Goal: Task Accomplishment & Management: Complete application form

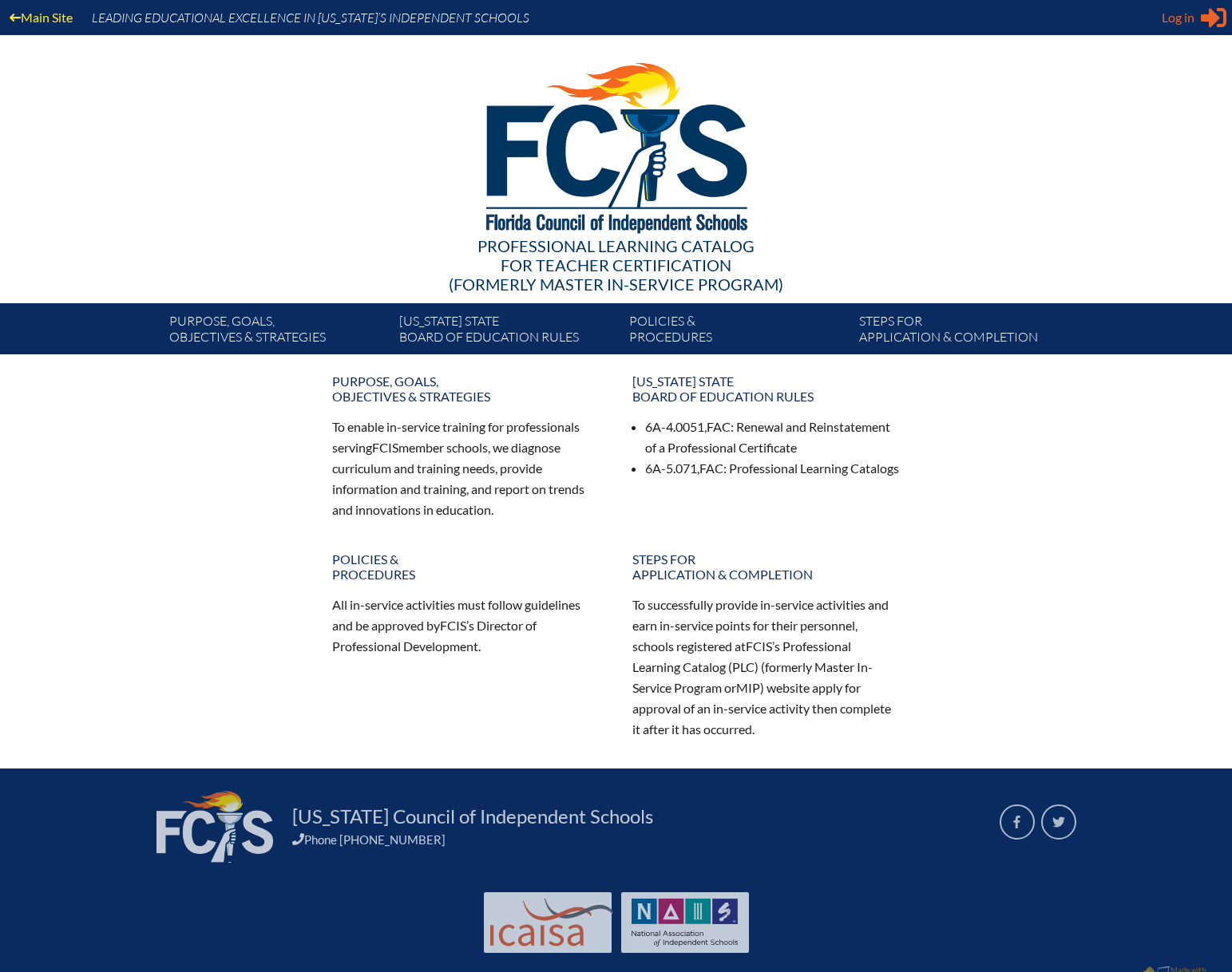
click at [1214, 24] on icon at bounding box center [1214, 17] width 25 height 20
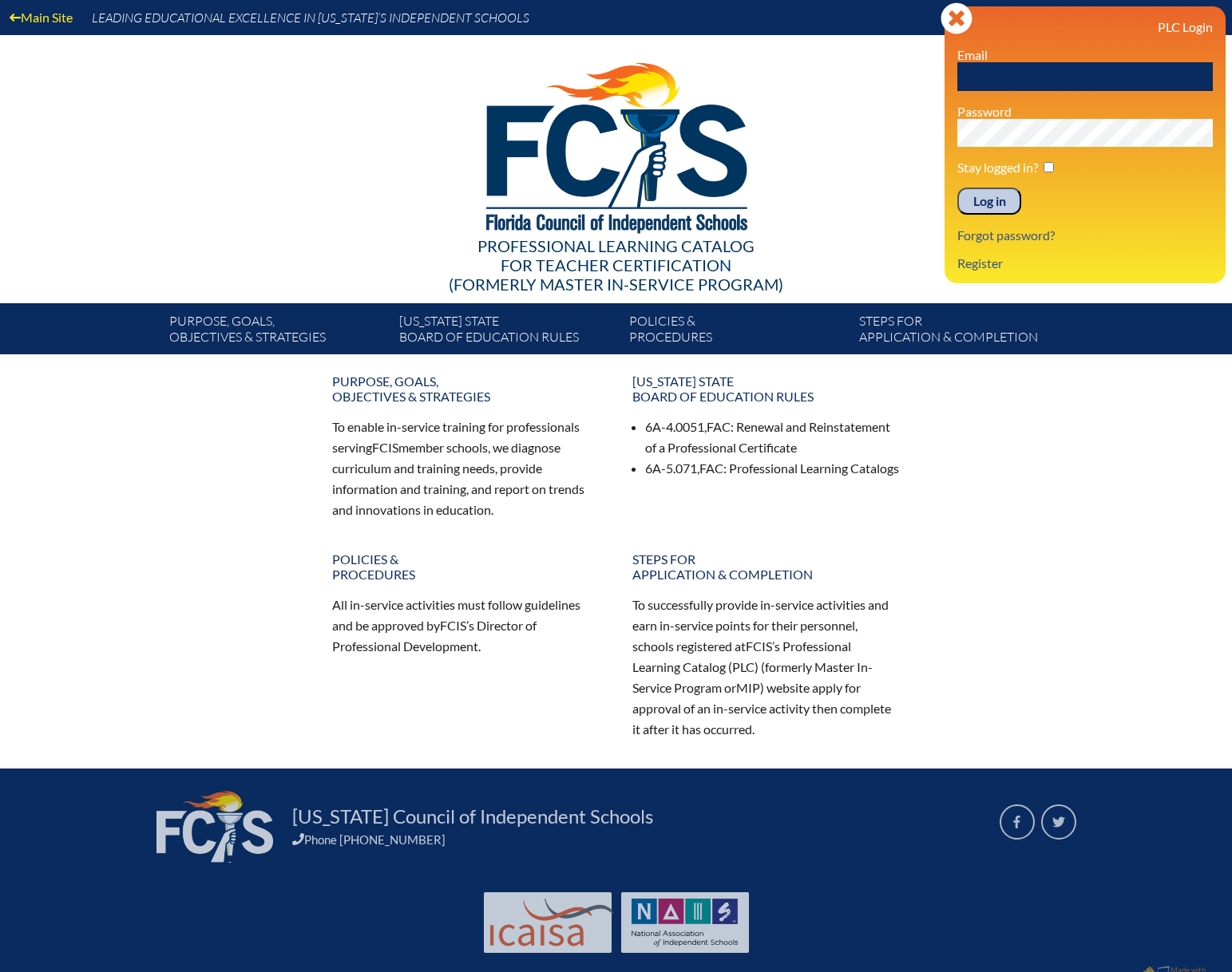
click at [985, 78] on input "text" at bounding box center [1085, 76] width 255 height 29
type input "[EMAIL_ADDRESS][DOMAIN_NAME]"
click at [958, 187] on input "Log in" at bounding box center [989, 200] width 64 height 27
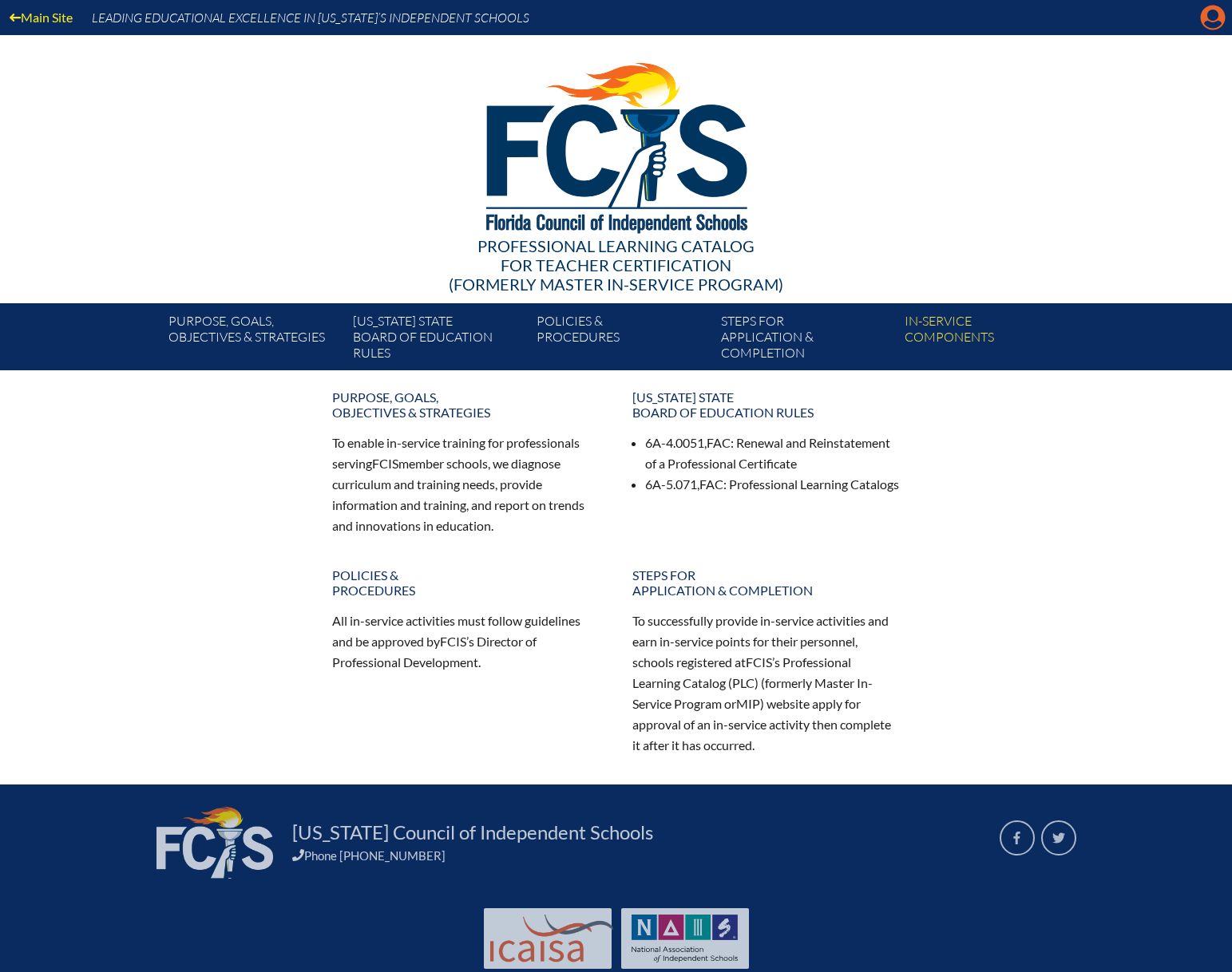
click at [1202, 17] on icon at bounding box center [1214, 17] width 24 height 24
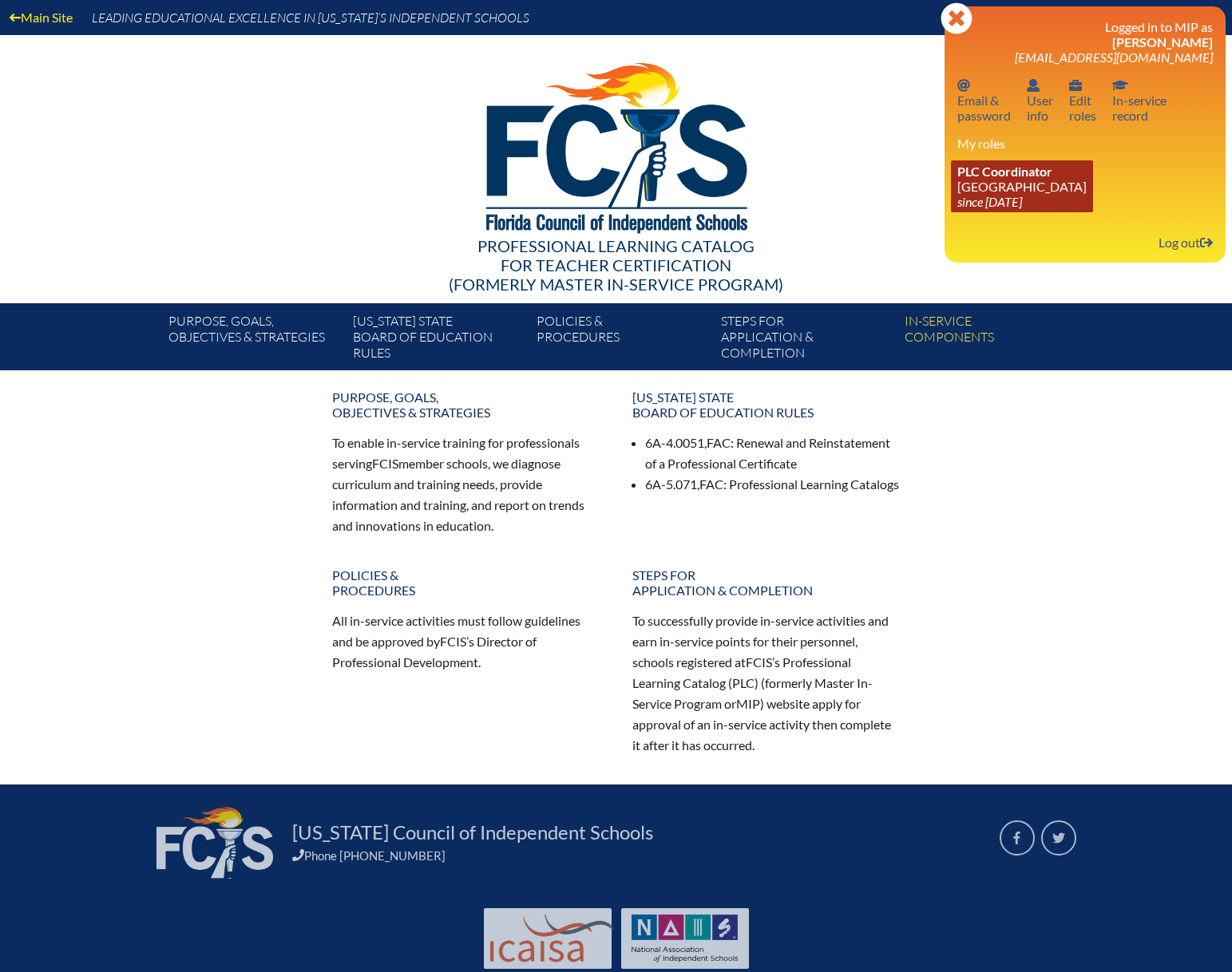
click at [1008, 199] on icon "since 2019 Jan 11" at bounding box center [990, 201] width 64 height 15
click at [1023, 179] on link "PLC Coordinator Oak Hall School since 2019 Jan 11" at bounding box center [1022, 186] width 142 height 52
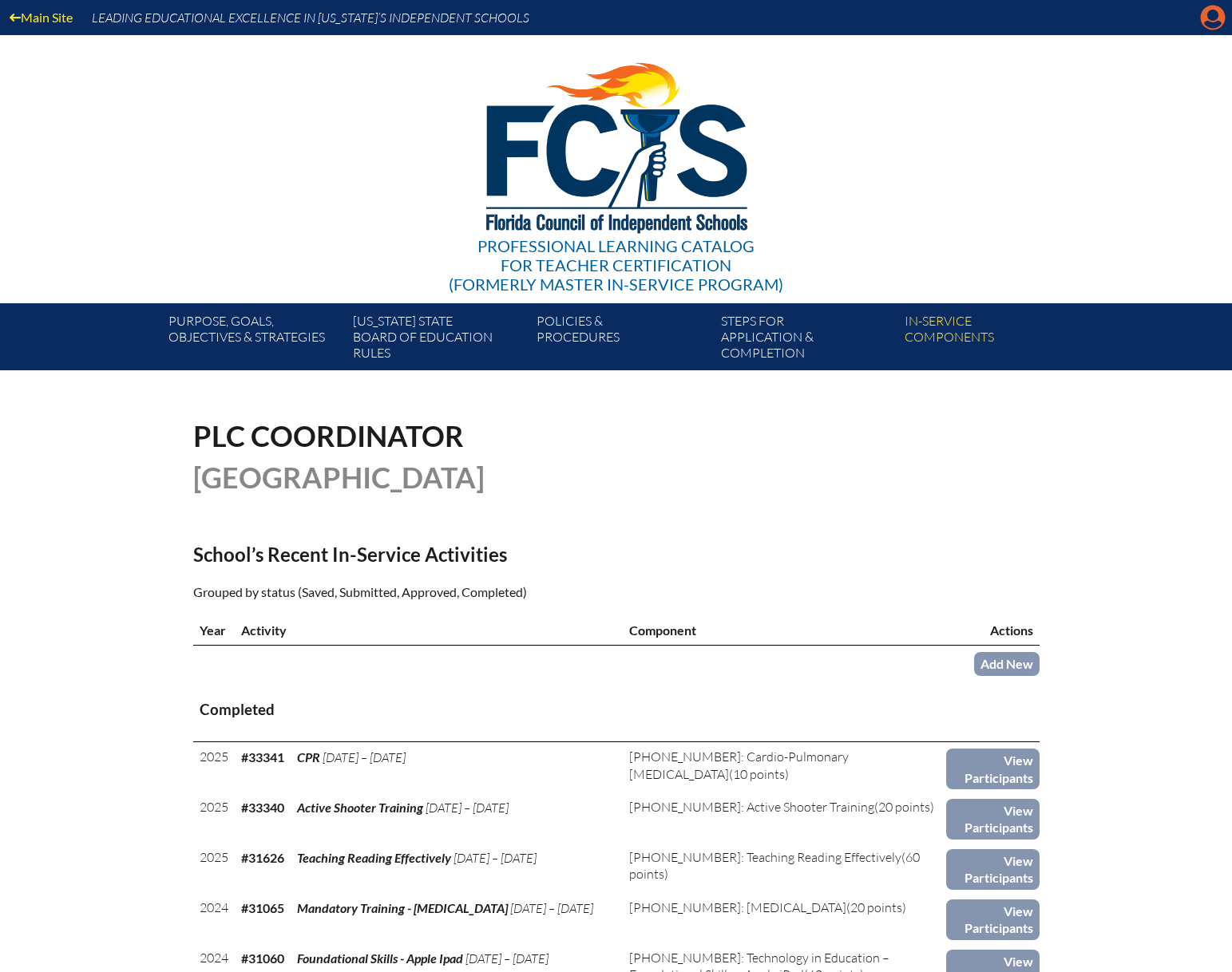
click at [1214, 24] on icon "Manage account" at bounding box center [1213, 17] width 25 height 25
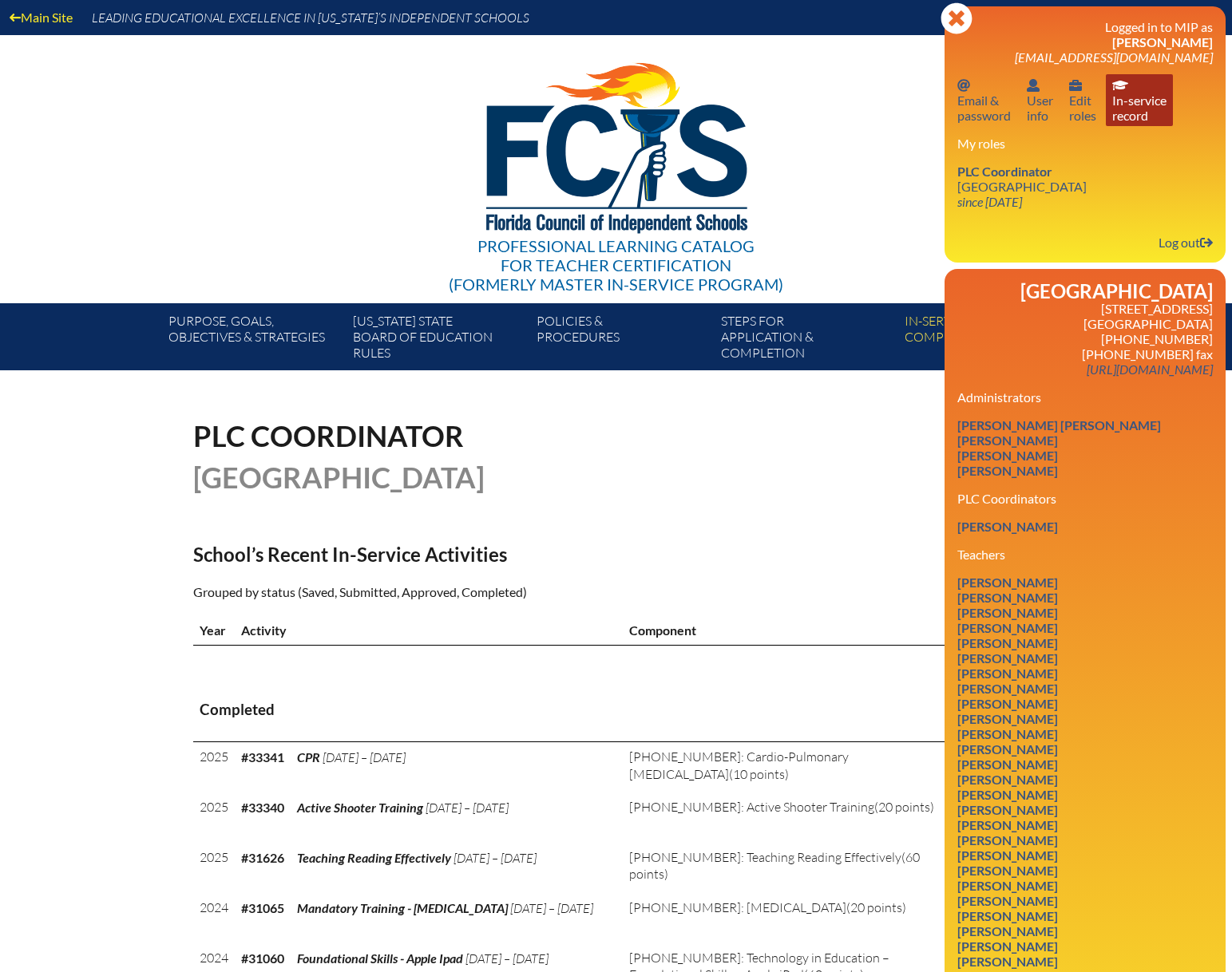
click at [1127, 91] on link "In-service record In-service record" at bounding box center [1139, 100] width 67 height 52
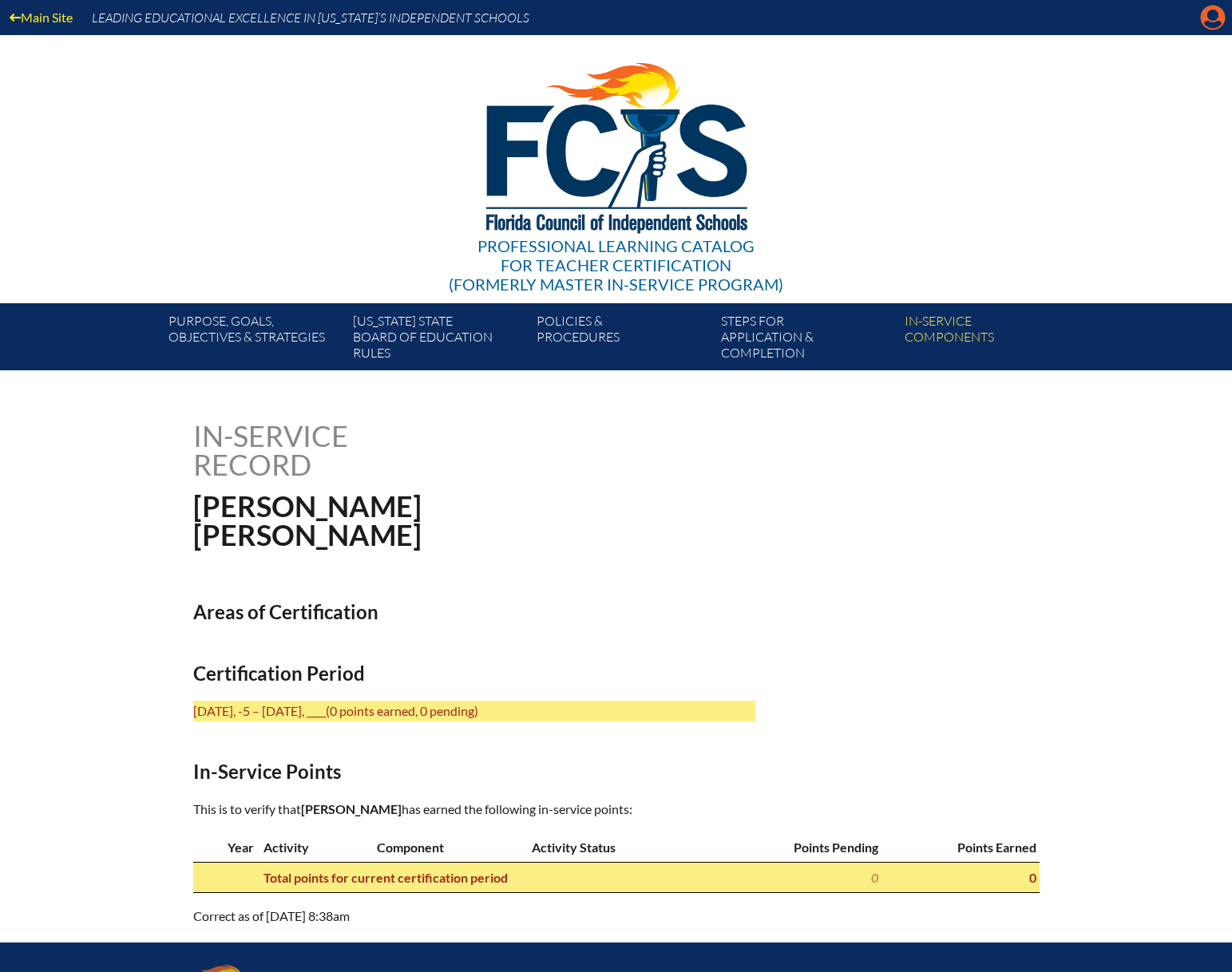
click at [1213, 21] on icon at bounding box center [1214, 17] width 24 height 24
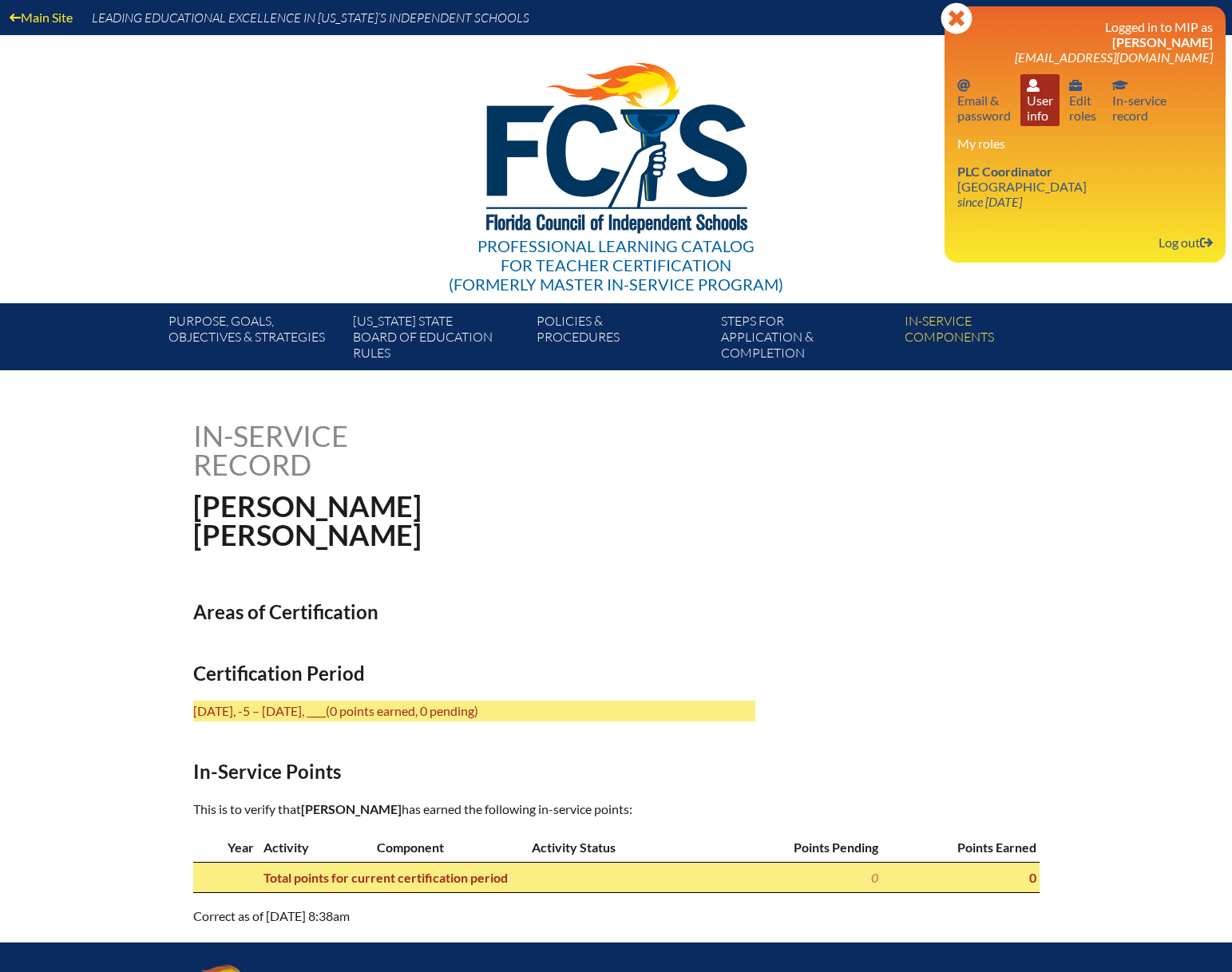
click at [1048, 111] on link "User info User info" at bounding box center [1039, 100] width 39 height 52
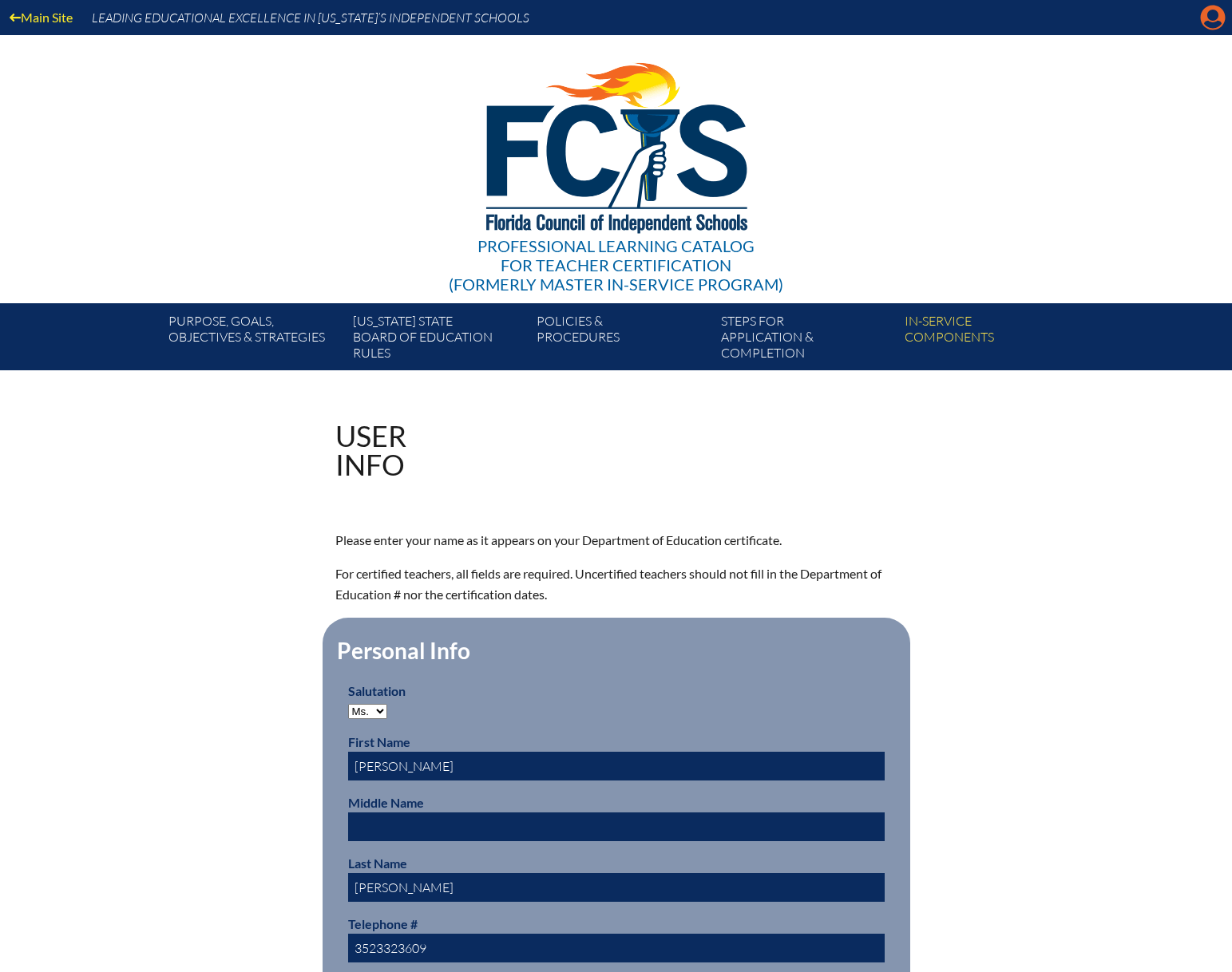
click at [1211, 17] on icon "Manage account" at bounding box center [1213, 17] width 25 height 25
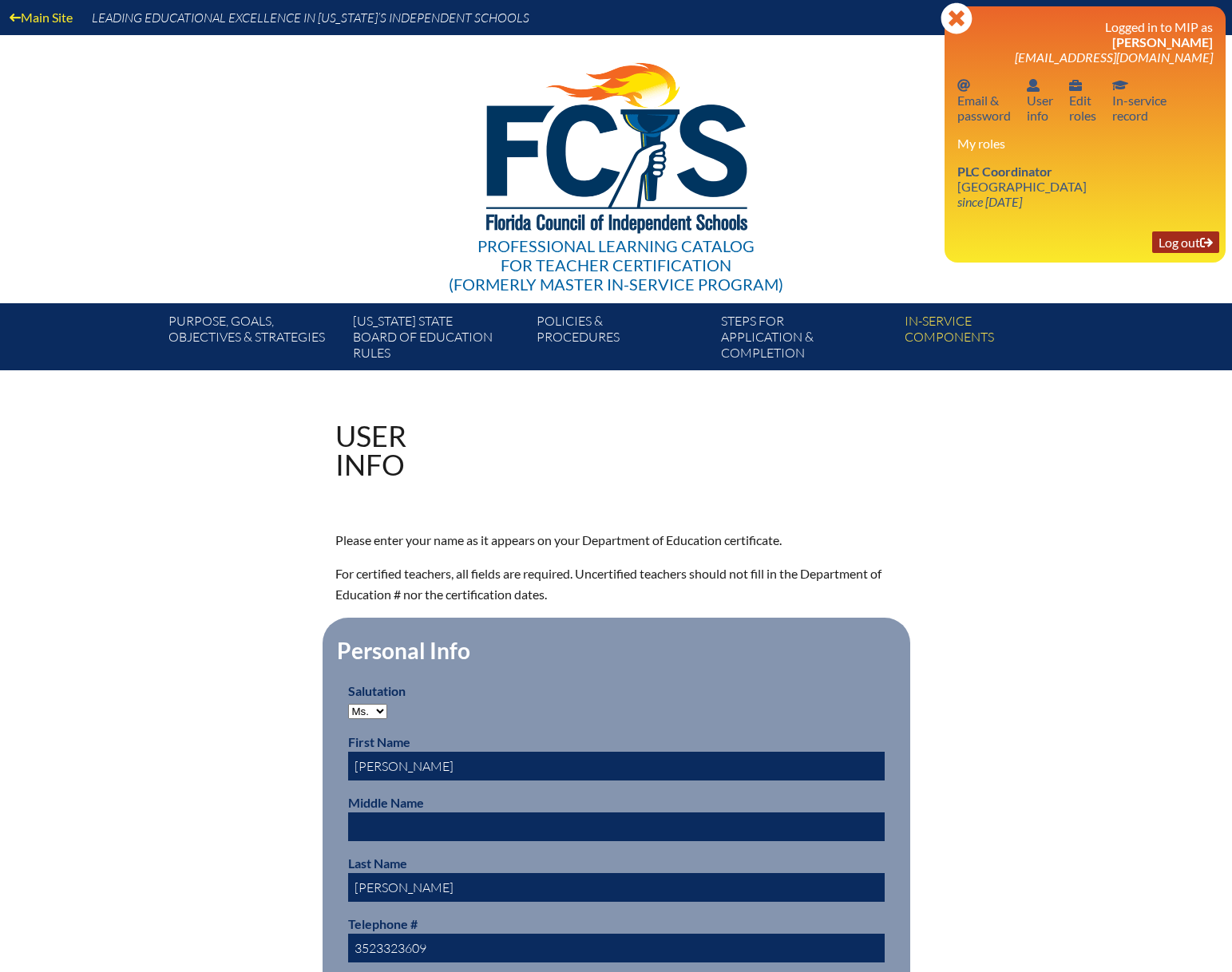
click at [1161, 244] on link "Log out Log out" at bounding box center [1186, 242] width 67 height 22
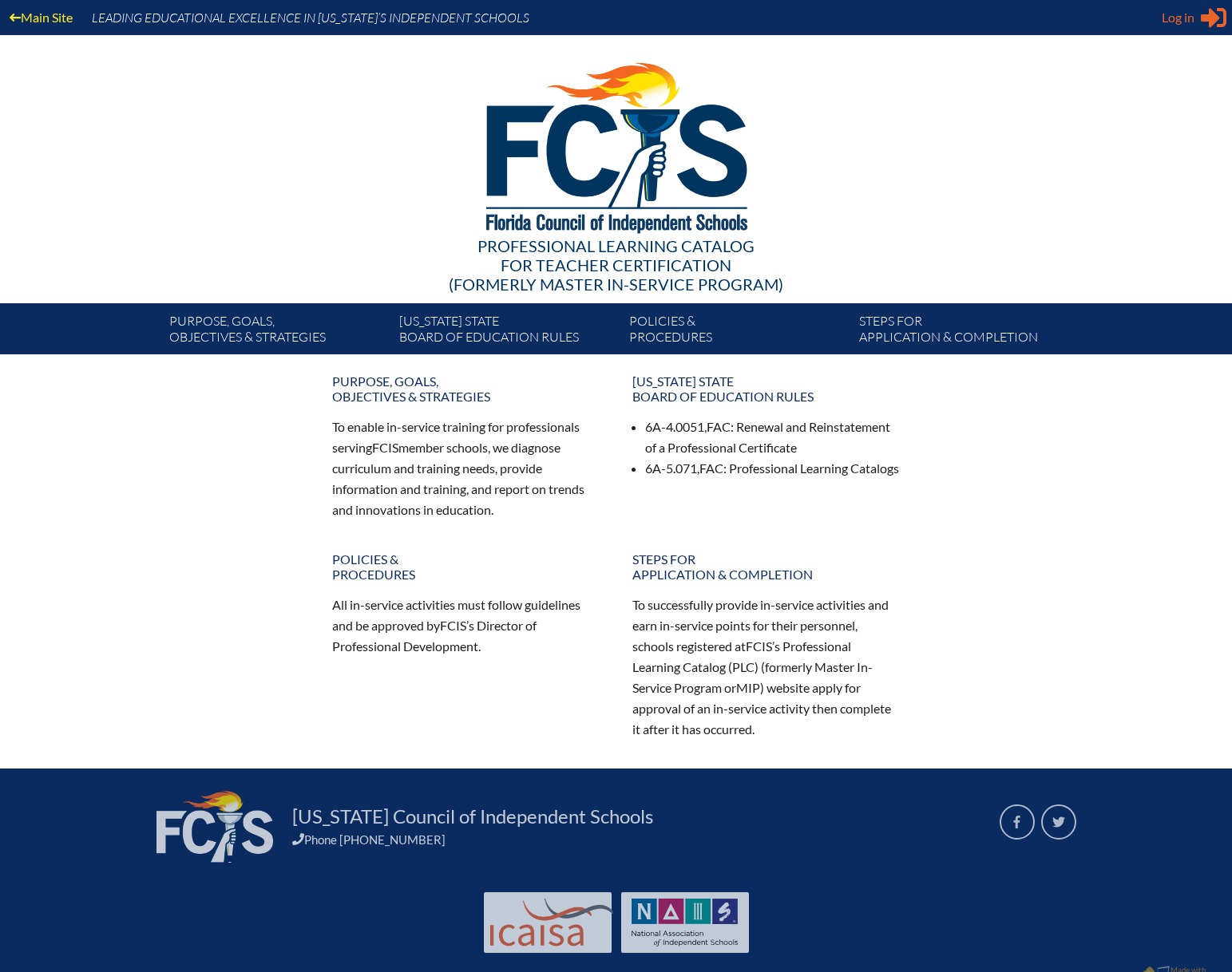
click at [1174, 13] on span "Log in" at bounding box center [1179, 17] width 33 height 19
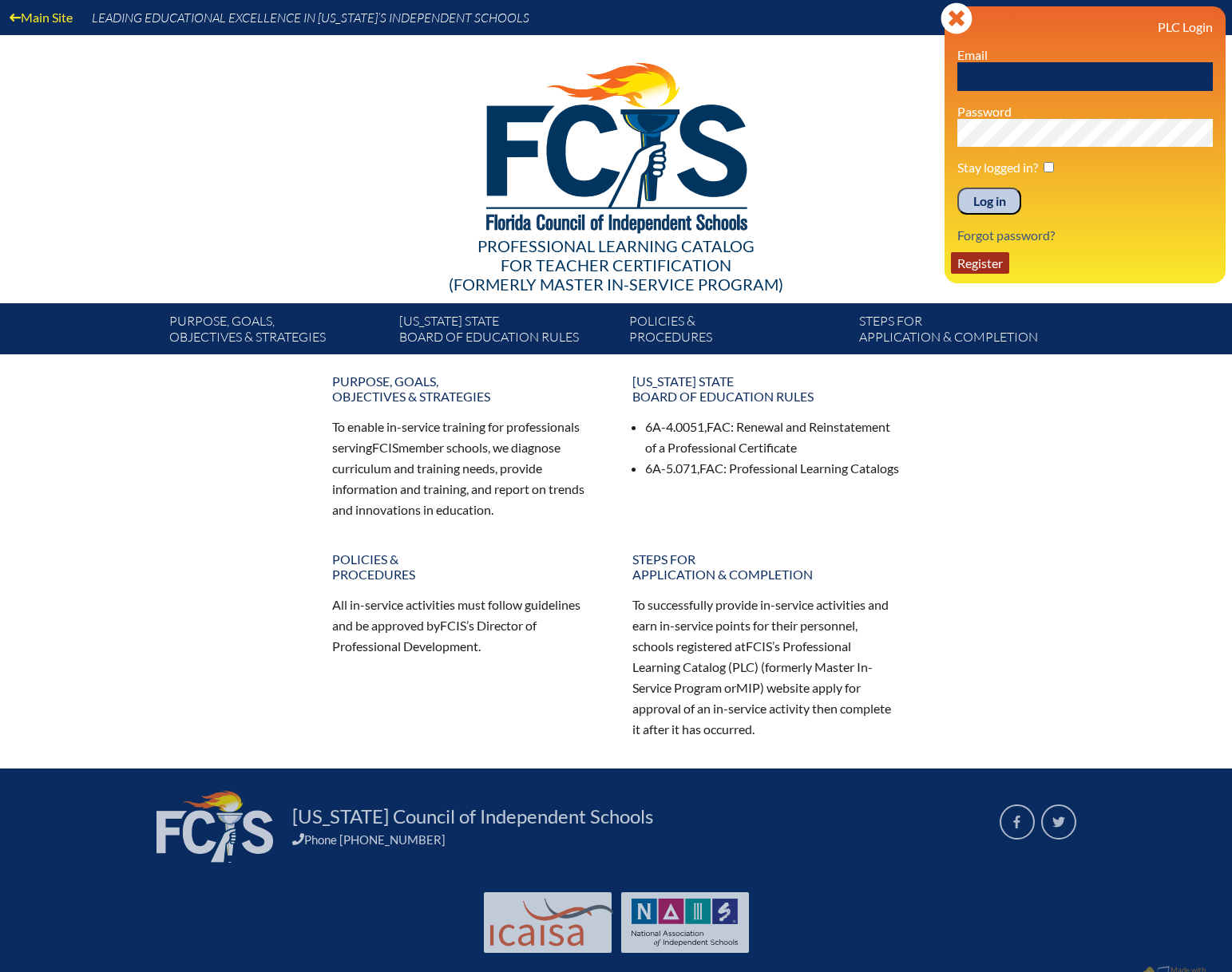
click at [969, 256] on link "Register" at bounding box center [980, 263] width 58 height 22
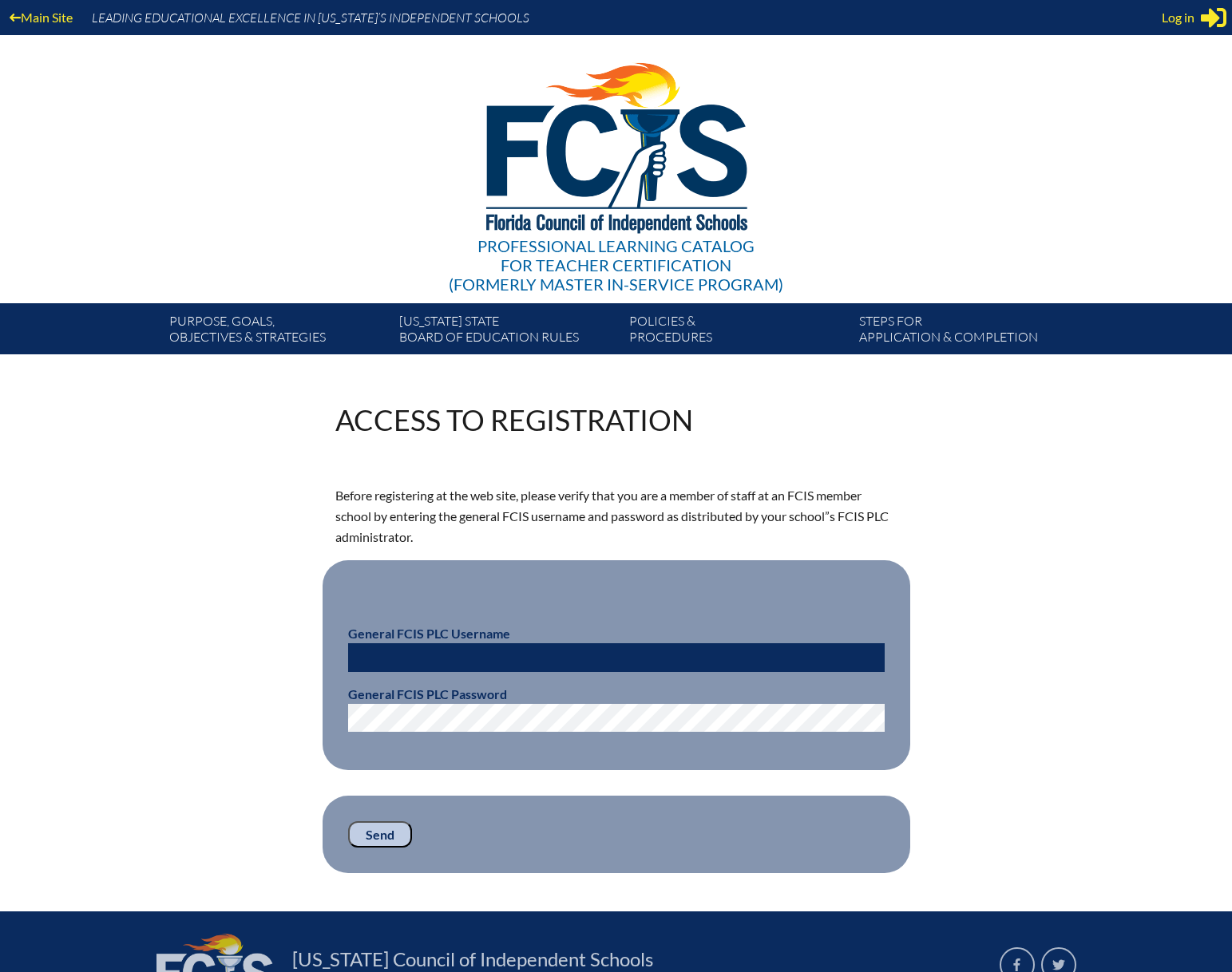
click at [405, 650] on input "text" at bounding box center [617, 658] width 537 height 29
type input "fcismember"
click at [376, 830] on input "Send" at bounding box center [380, 834] width 64 height 27
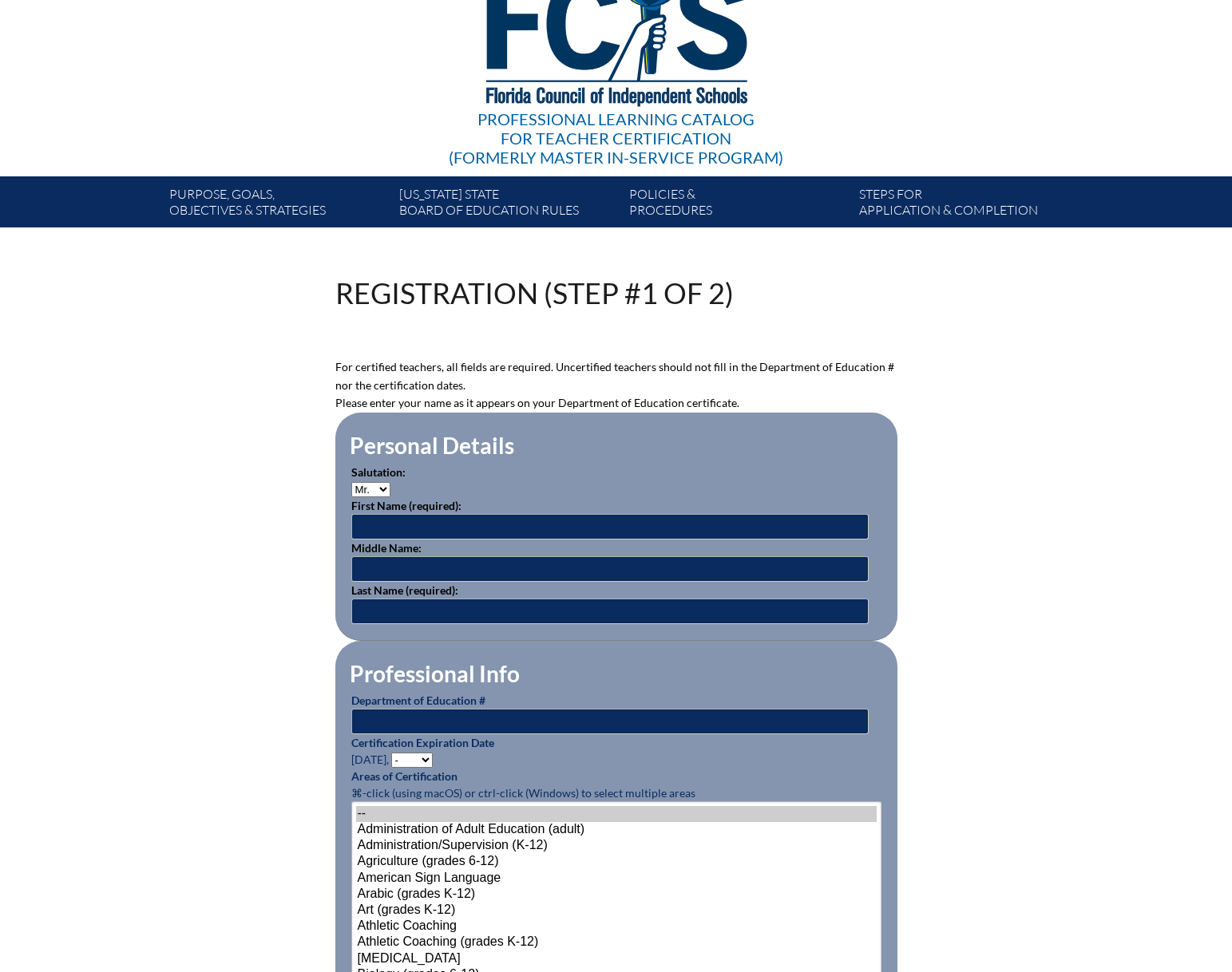
scroll to position [240, 0]
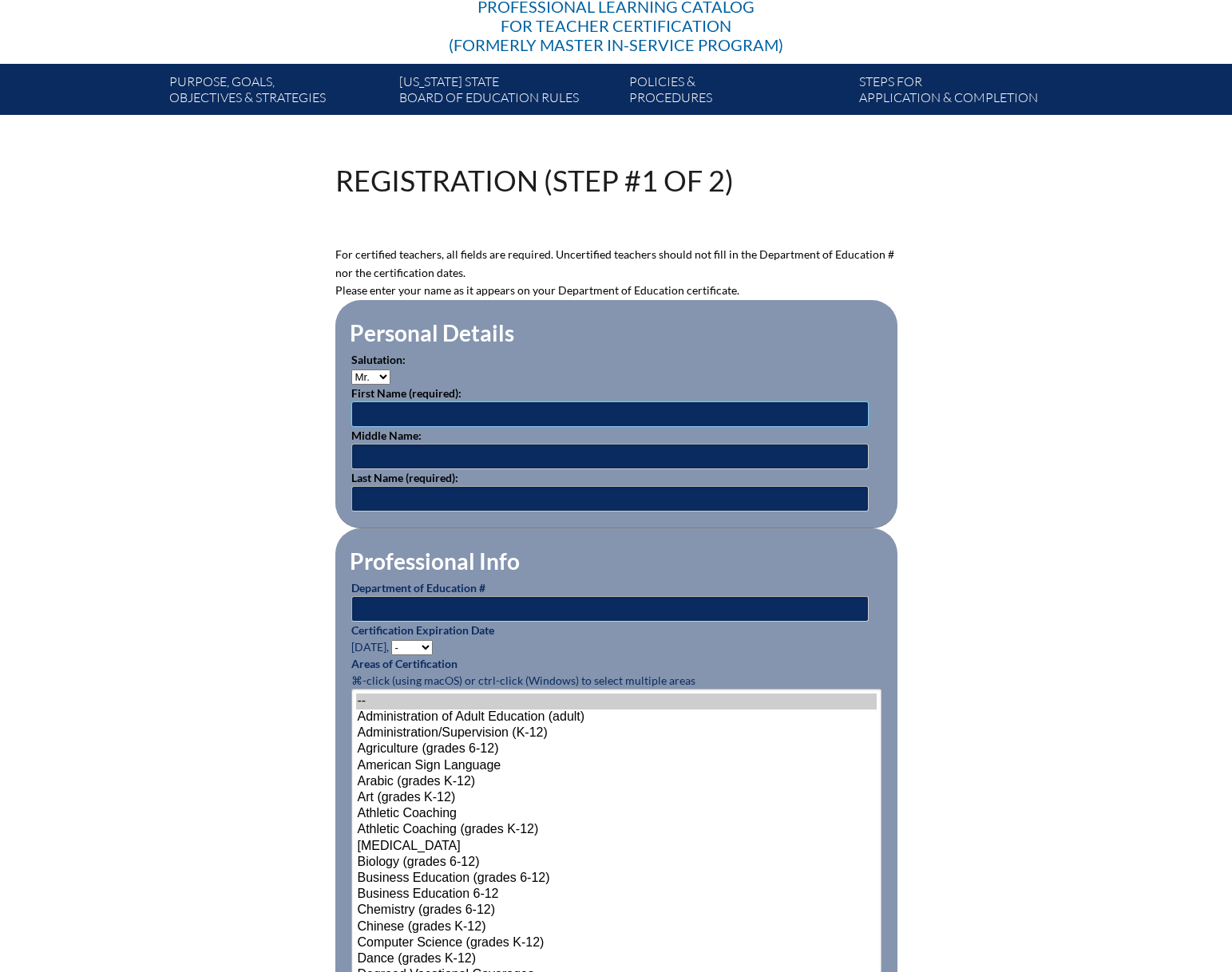
click at [417, 402] on input "text" at bounding box center [610, 414] width 518 height 25
type input "[PERSON_NAME]"
type input "S"
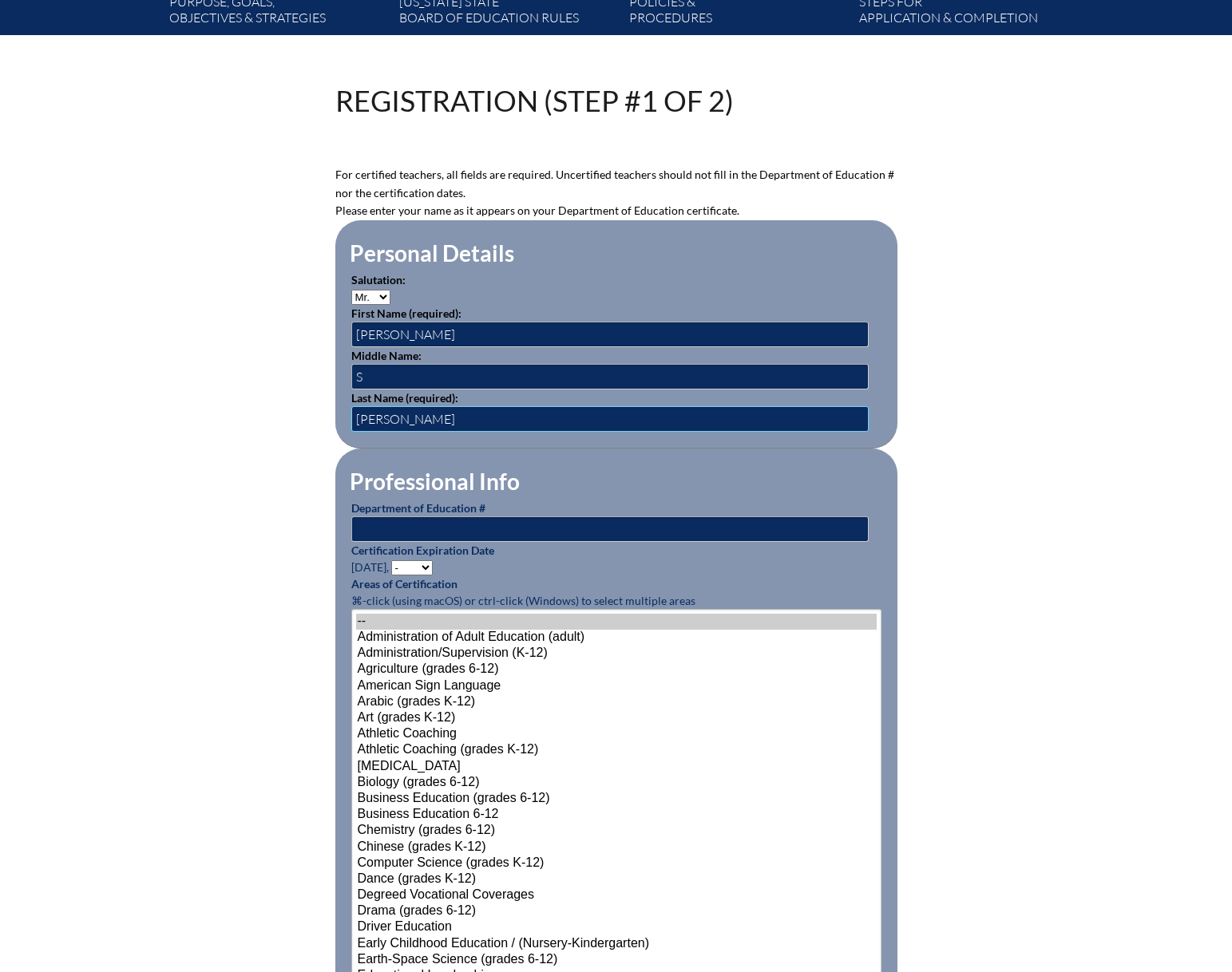
type input "Tomlinson"
click at [430, 563] on select "- 2031 2030 2029 2028 2027 2026 2025 2024 2023 2022 2021 2020 2019 2018 2017 20…" at bounding box center [412, 567] width 42 height 15
select select "2027"
click at [394, 560] on select "- 2031 2030 2029 2028 2027 2026 2025 2024 2023 2022 2021 2020 2019 2018 2017 20…" at bounding box center [412, 567] width 42 height 15
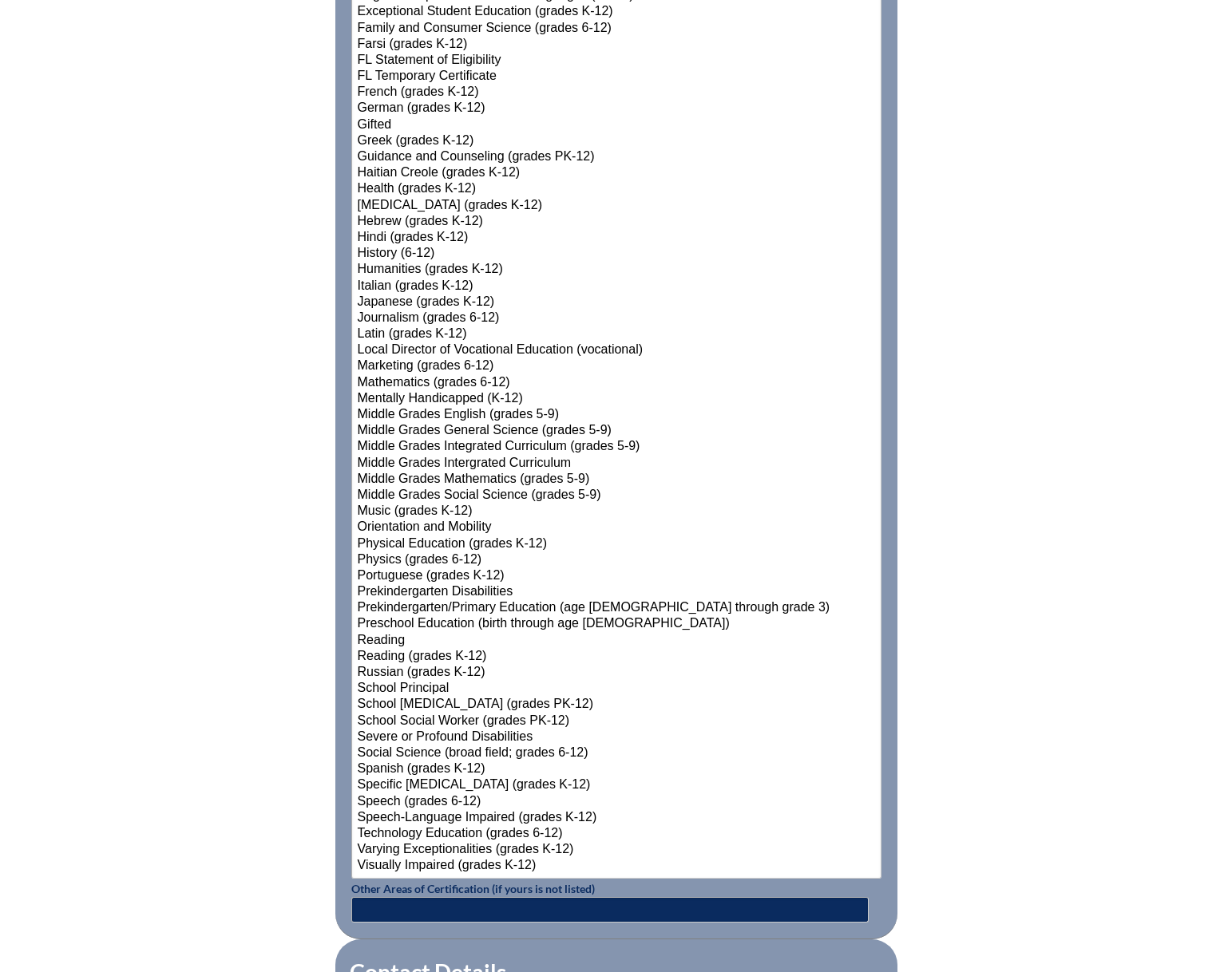
scroll to position [1437, 0]
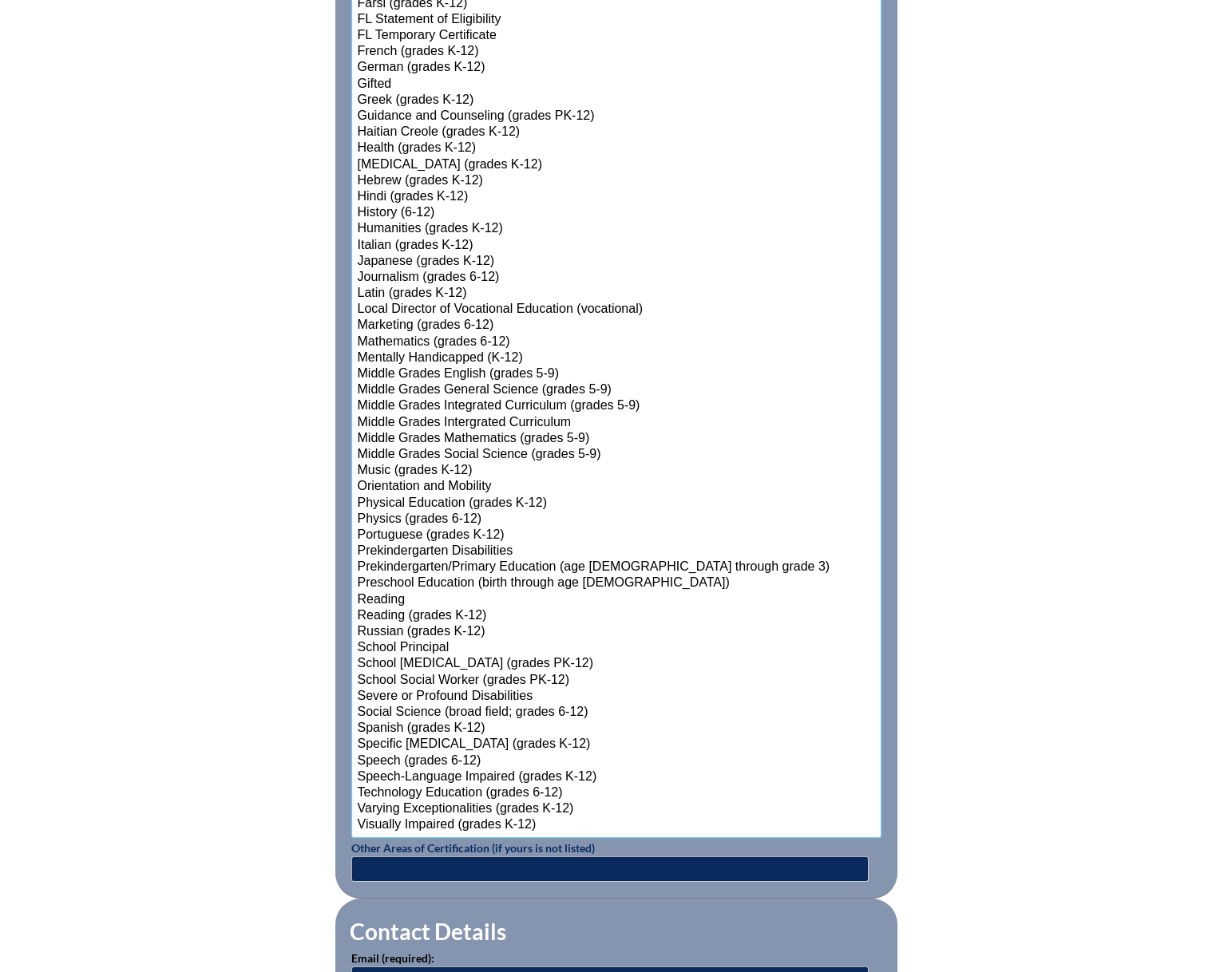
select select"]"] "15184"
click at [423, 644] on select"]"] "-- Administration of Adult Education (adult) Administration/Supervision (K-12) …" at bounding box center [616, 165] width 531 height 1347
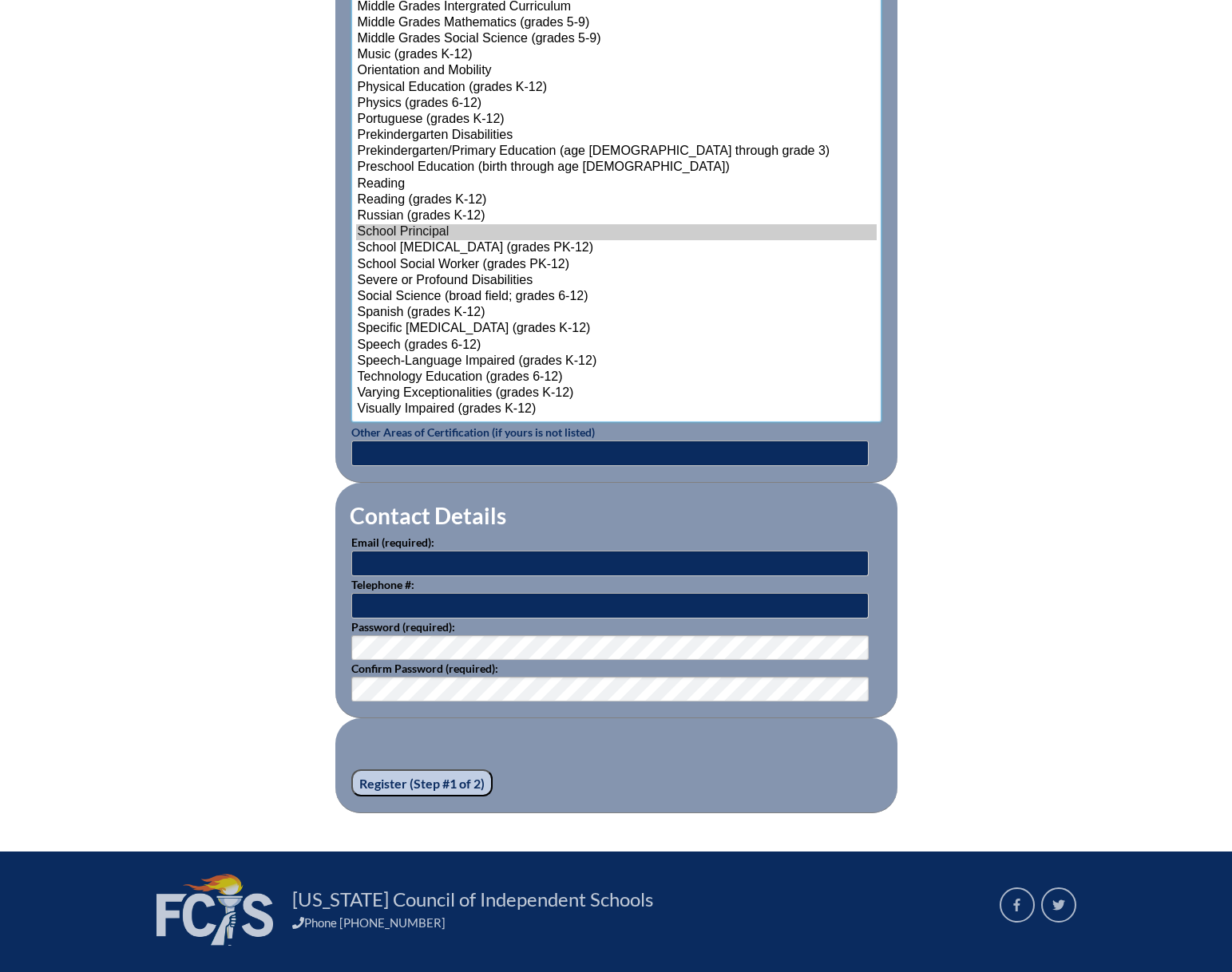
scroll to position [1855, 0]
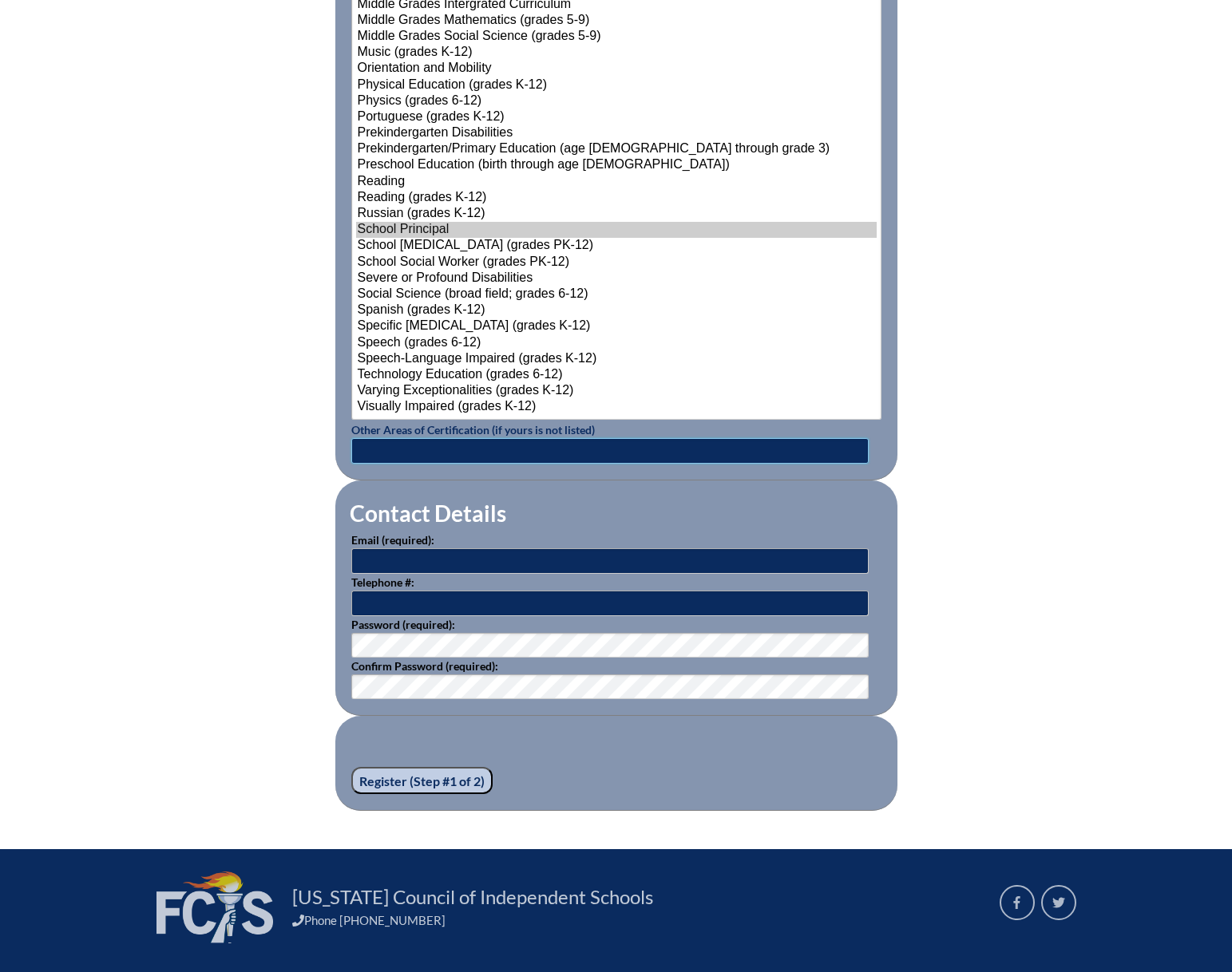
click at [403, 448] on input "text" at bounding box center [610, 450] width 518 height 25
type input "Elementary Education (K-6)"
click at [430, 552] on input "text" at bounding box center [610, 561] width 518 height 25
type input "ctomlinson@oakhall.org"
type input "3523323609"
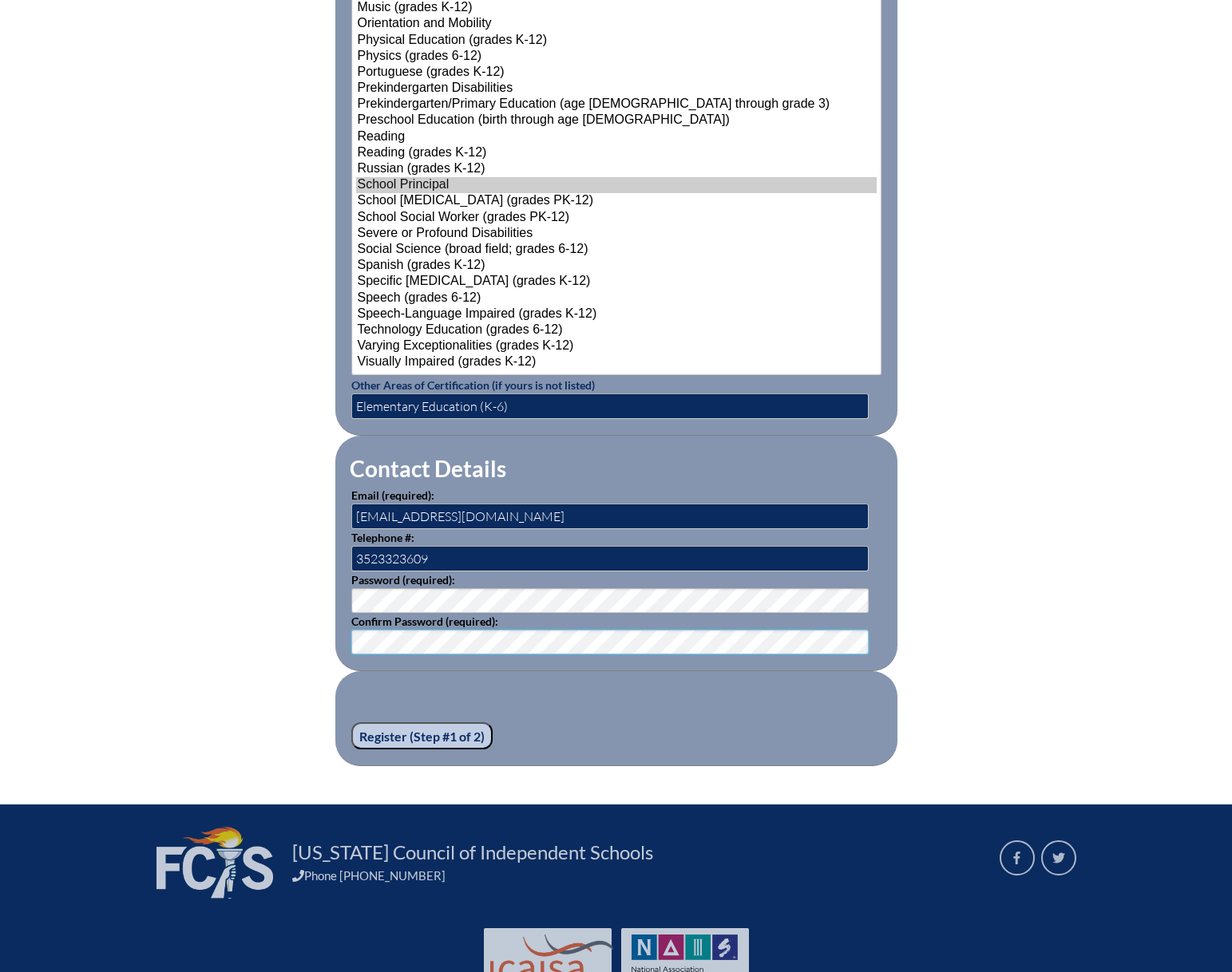
scroll to position [1957, 0]
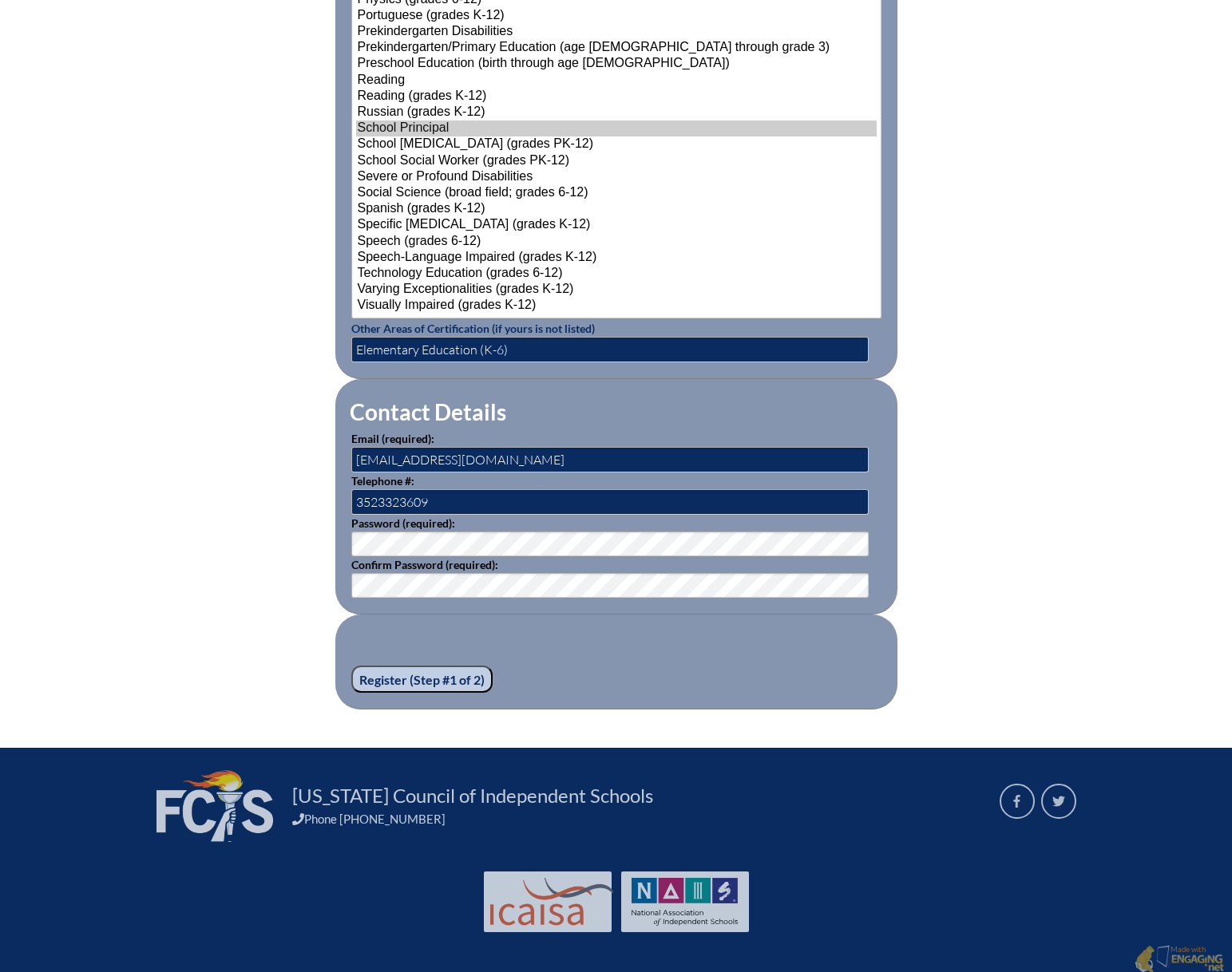
click at [388, 675] on input "Register (Step #1 of 2)" at bounding box center [422, 678] width 141 height 27
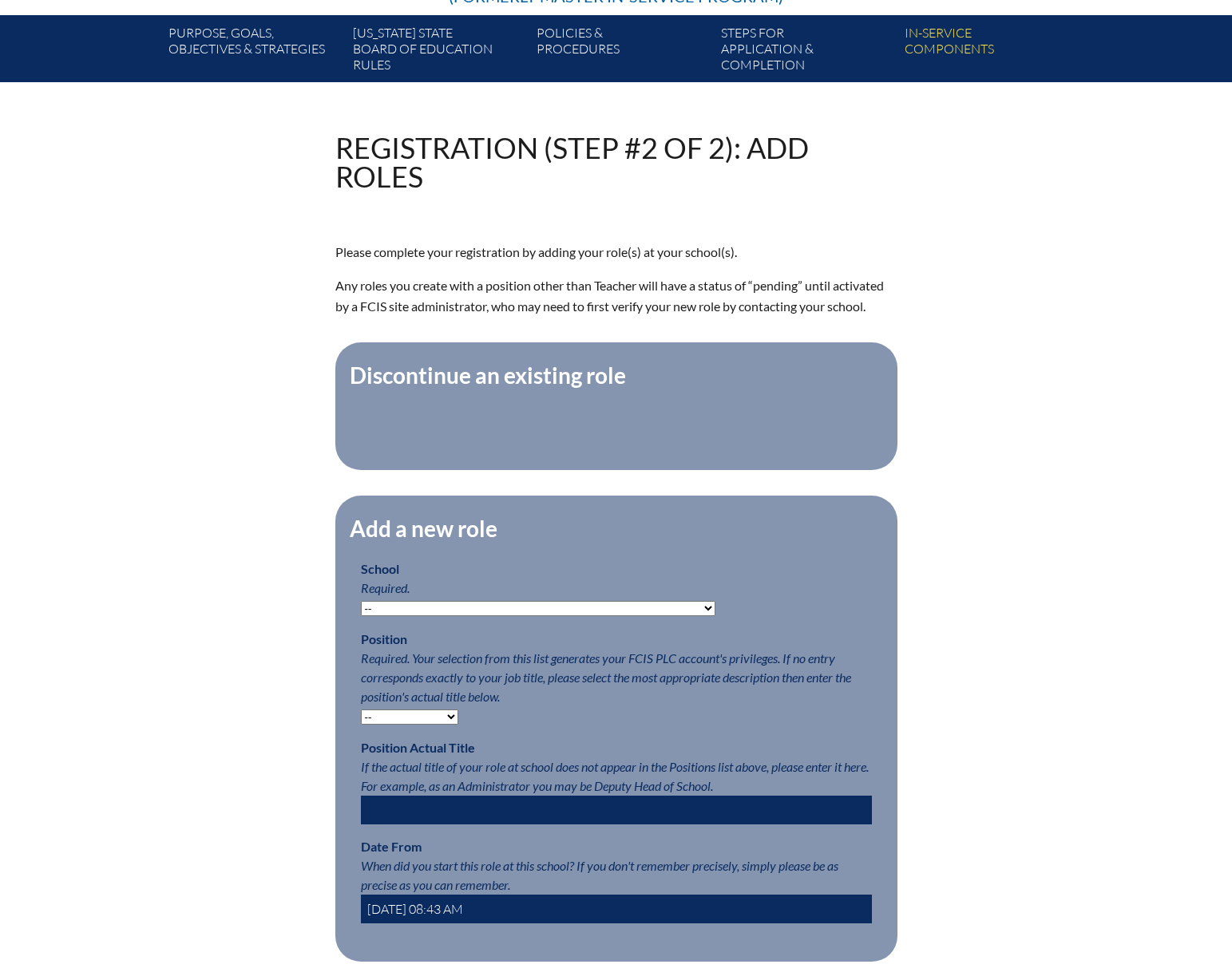
scroll to position [320, 0]
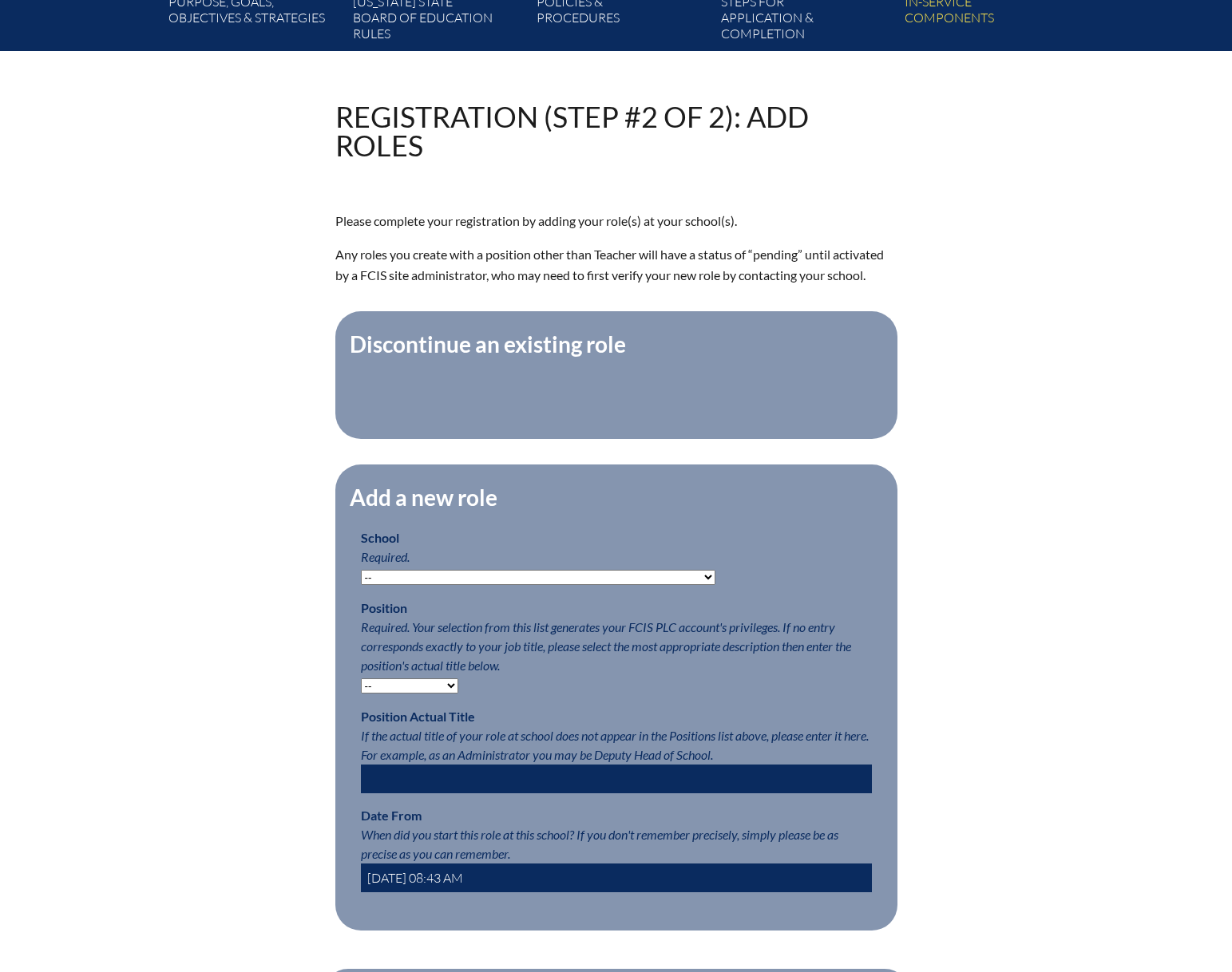
click at [619, 585] on select "-- Autism Inspired Academy Academy at Ocean Reef Academy at the Lakes Academy P…" at bounding box center [538, 577] width 355 height 15
select select "20314"
click at [361, 578] on select "-- Autism Inspired Academy Academy at Ocean Reef Academy at the Lakes Academy P…" at bounding box center [538, 577] width 355 height 15
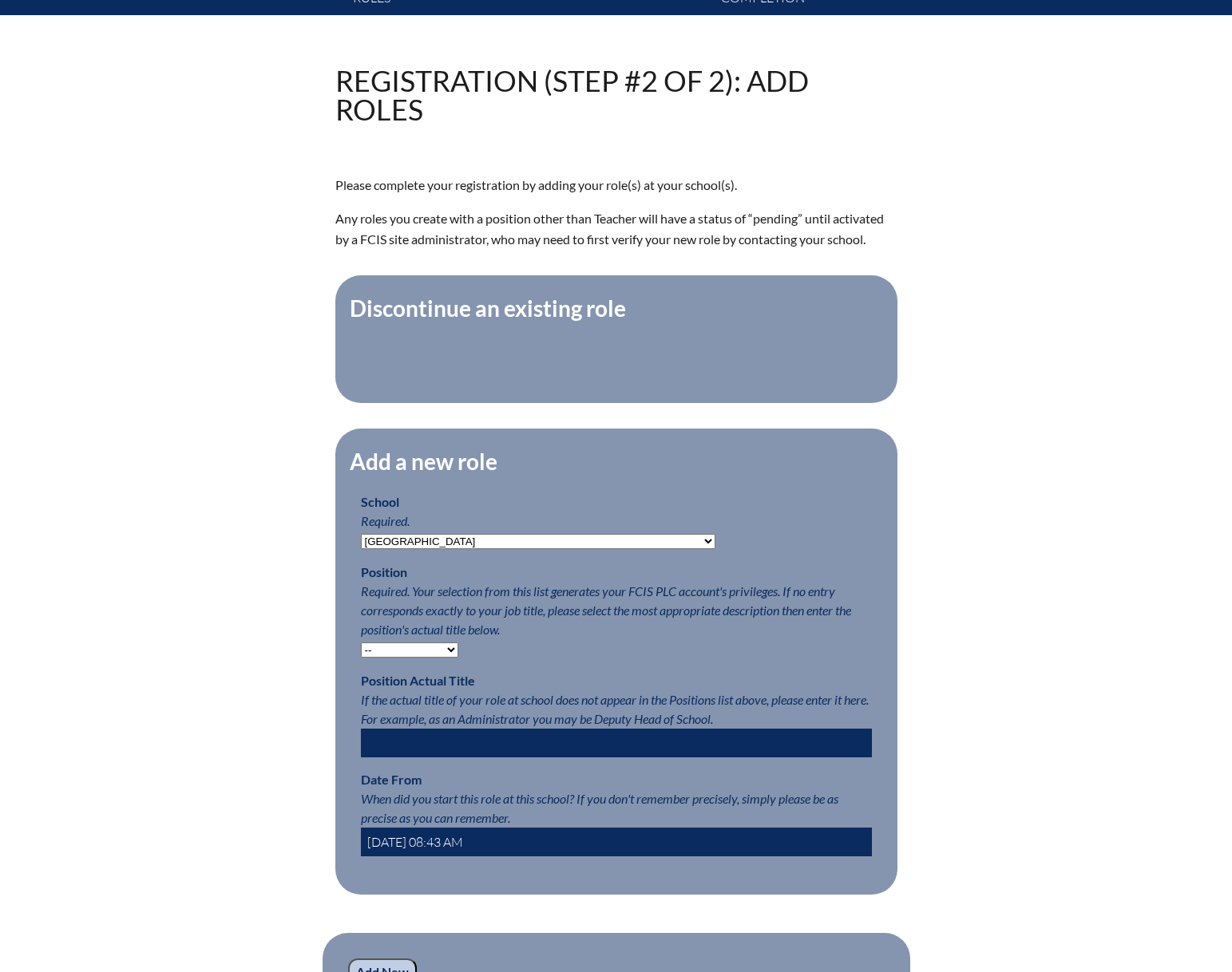
scroll to position [479, 0]
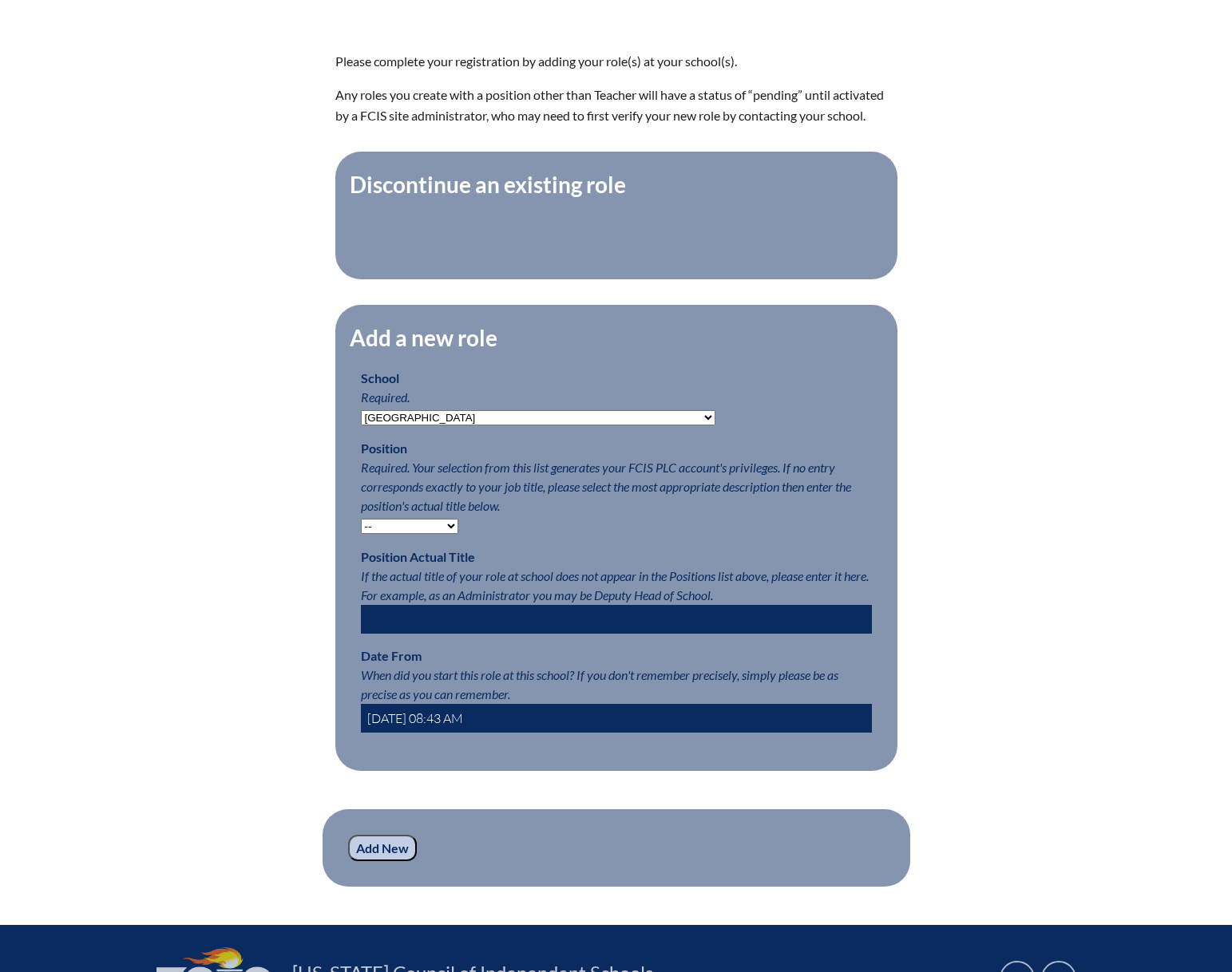
click at [451, 534] on select "-- Teacher PLC Coordinator Head of School Administrator" at bounding box center [410, 526] width 98 height 15
select select "20535"
click at [361, 527] on select "-- Teacher PLC Coordinator Head of School Administrator" at bounding box center [410, 526] width 98 height 15
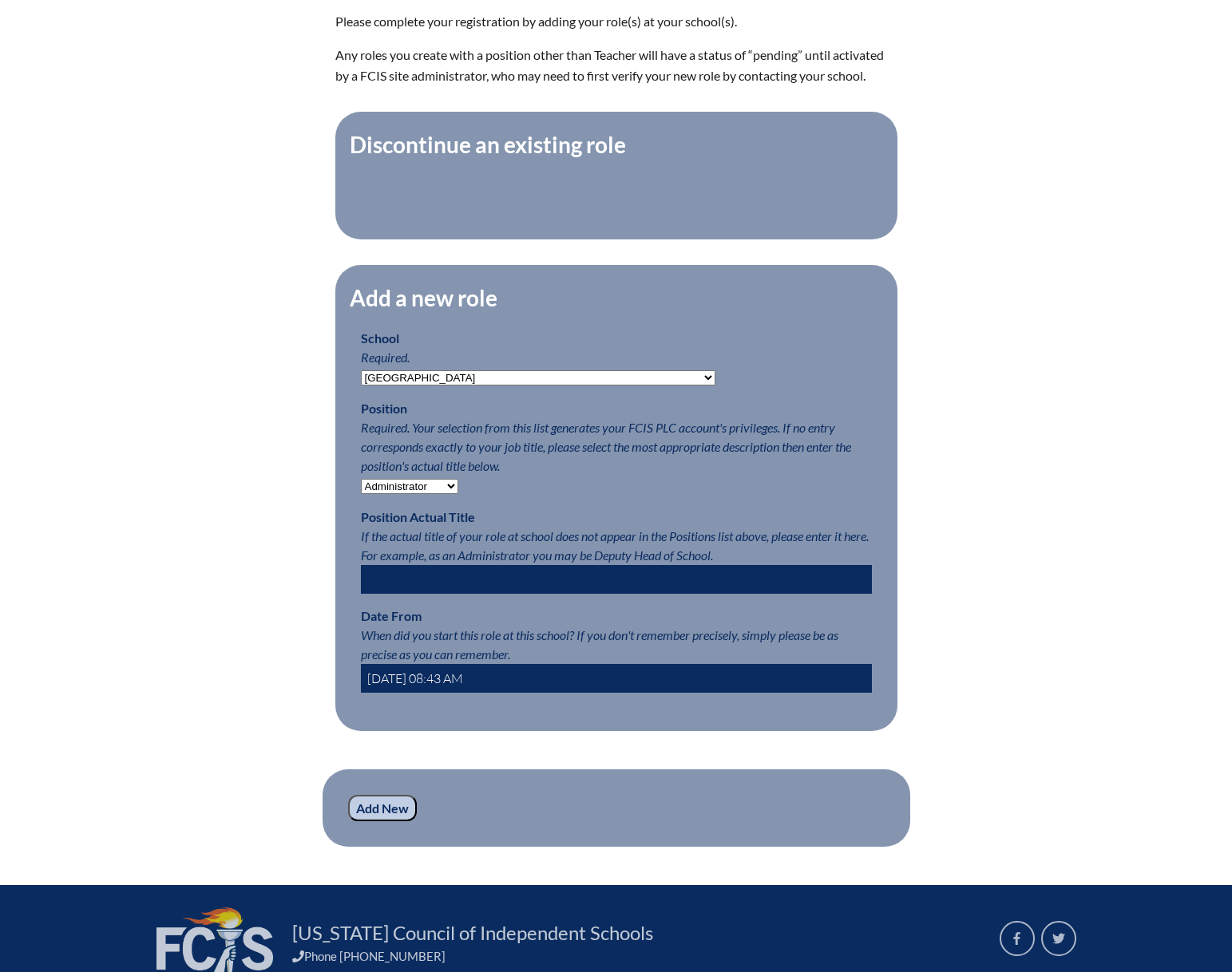
scroll to position [559, 0]
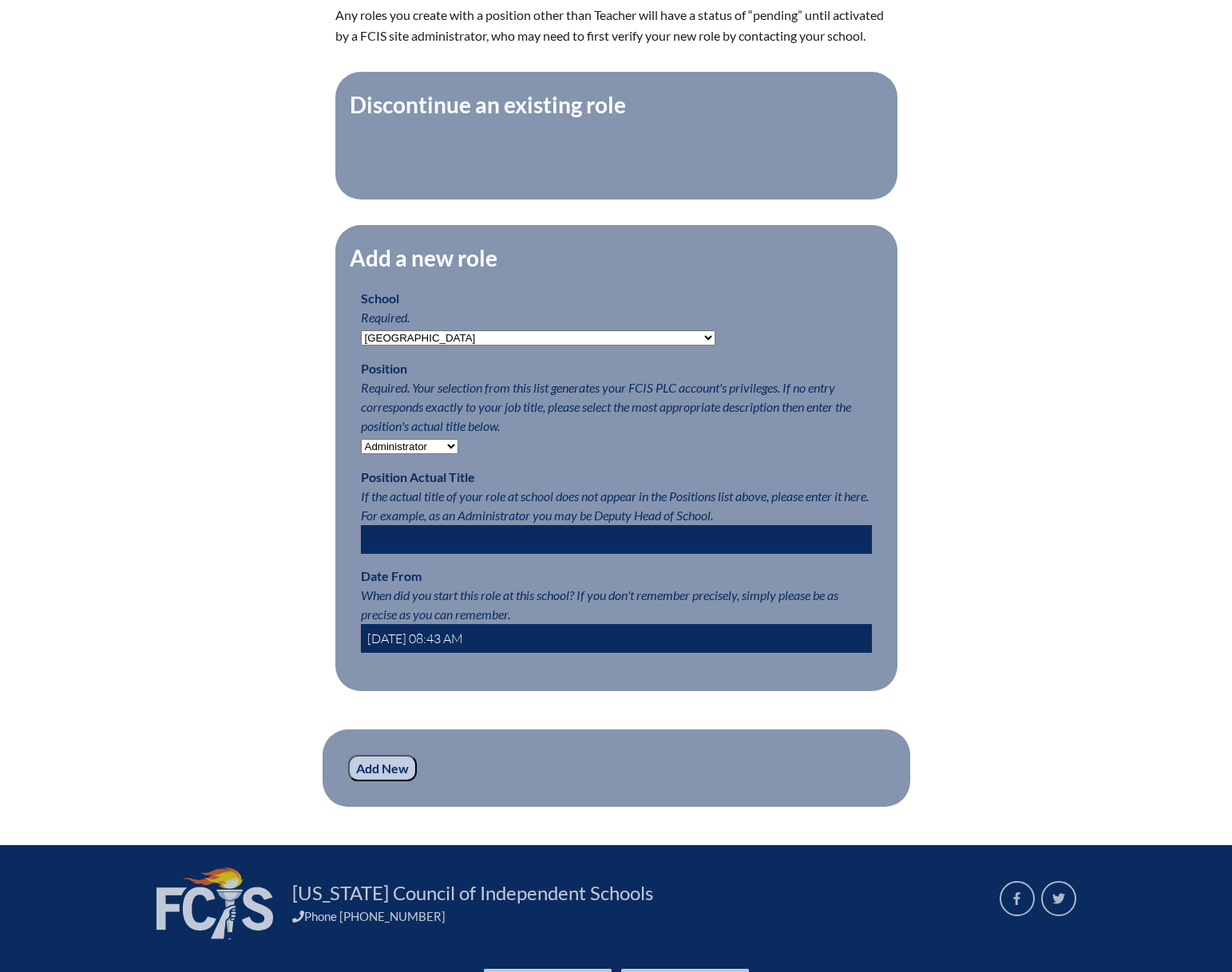
click at [443, 548] on input "text" at bounding box center [616, 539] width 511 height 29
type input "Director of Operations"
click at [434, 646] on input "2025-10-06 08:43 AM" at bounding box center [616, 638] width 511 height 29
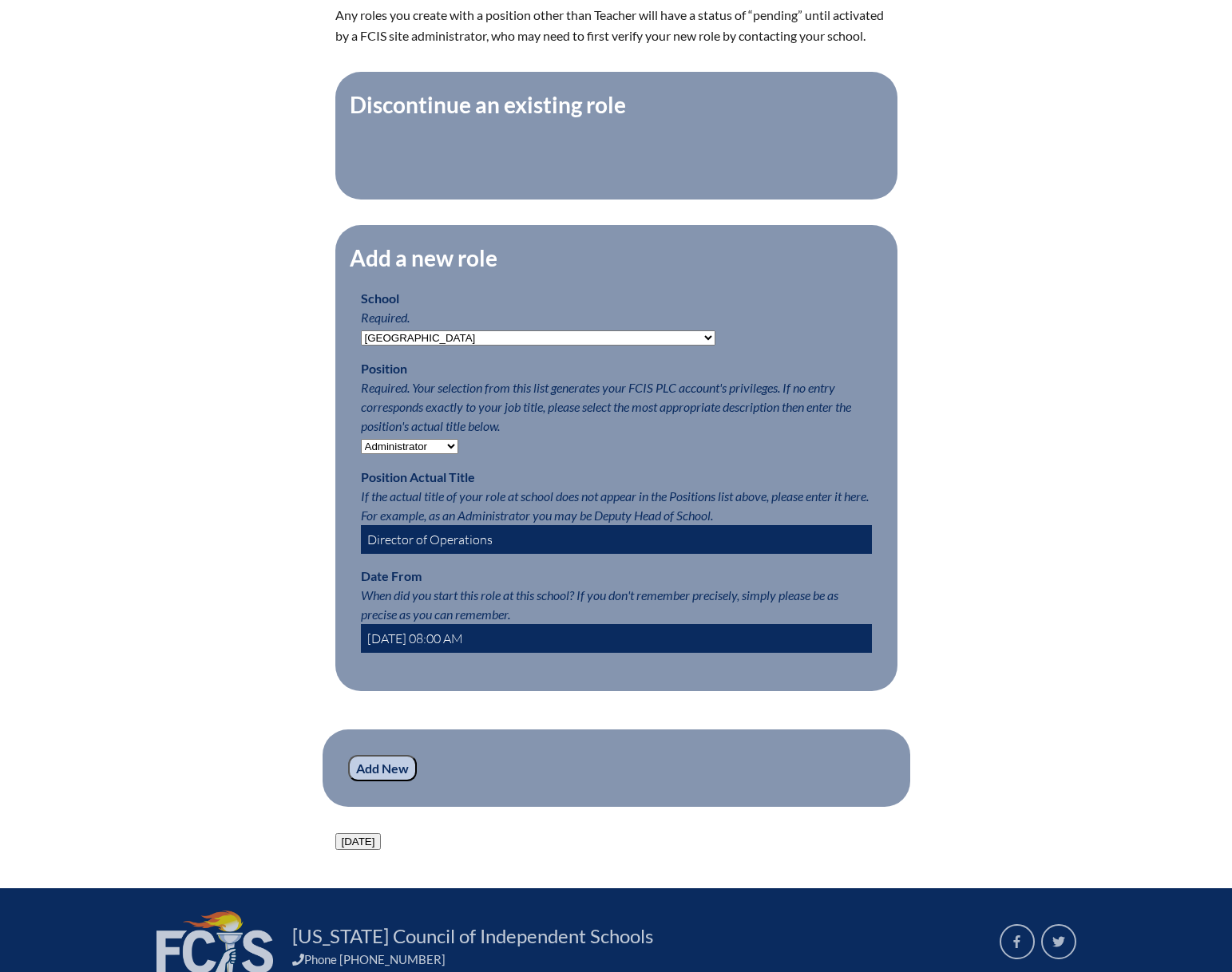
type input "2025-02-18 08:00 AM"
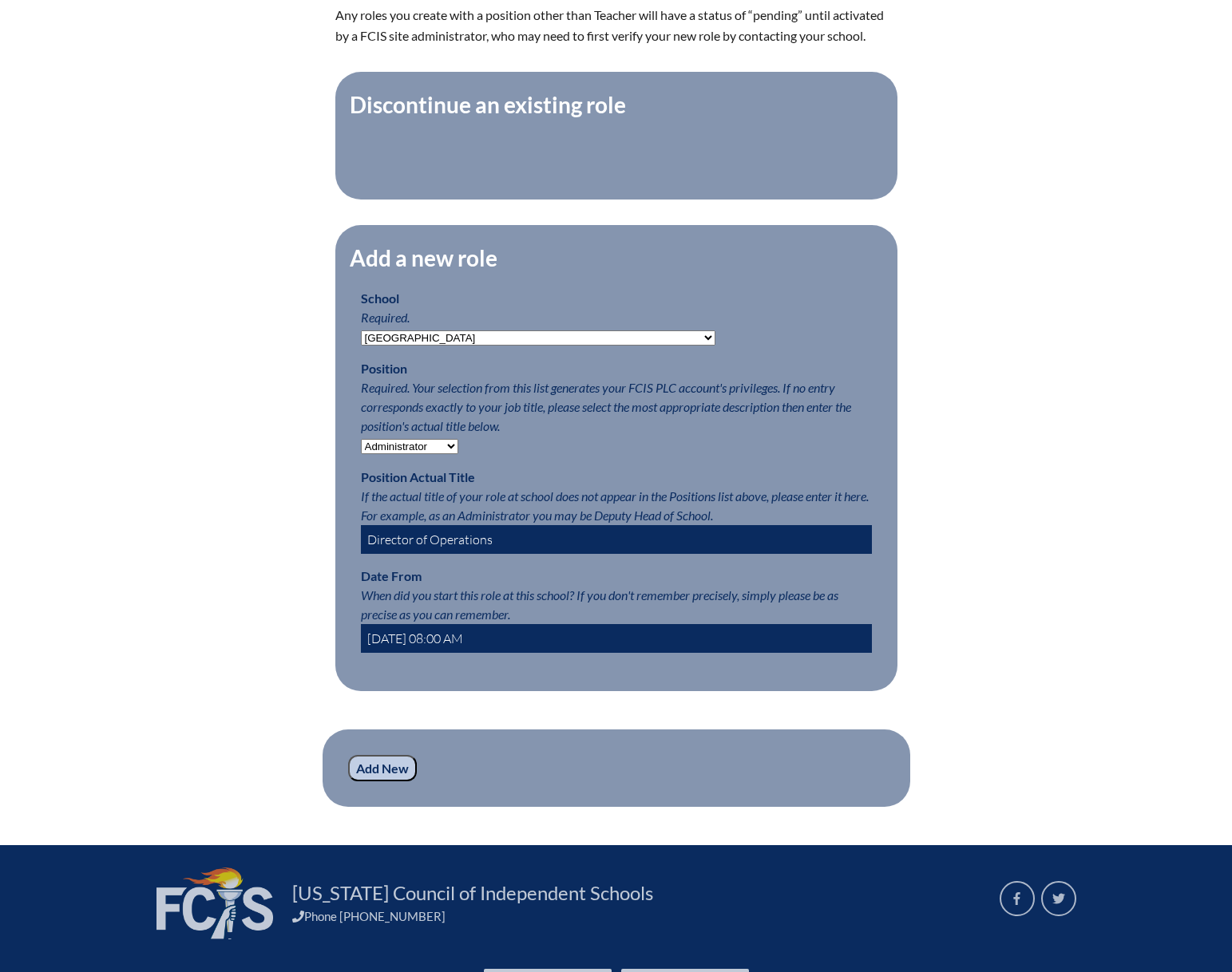
click at [375, 782] on input "Add New" at bounding box center [382, 768] width 69 height 27
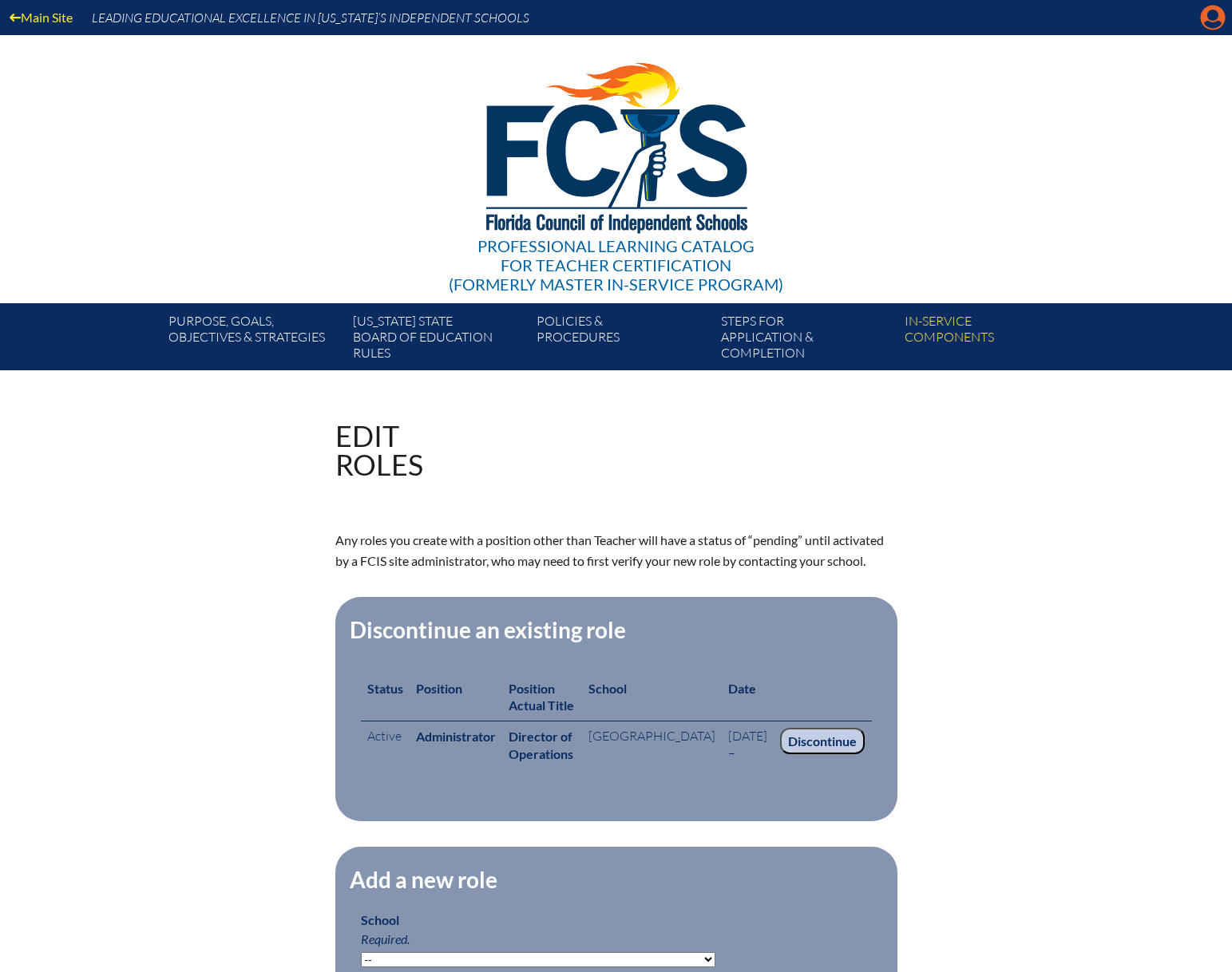
click at [1221, 28] on icon "Manage account" at bounding box center [1213, 17] width 25 height 25
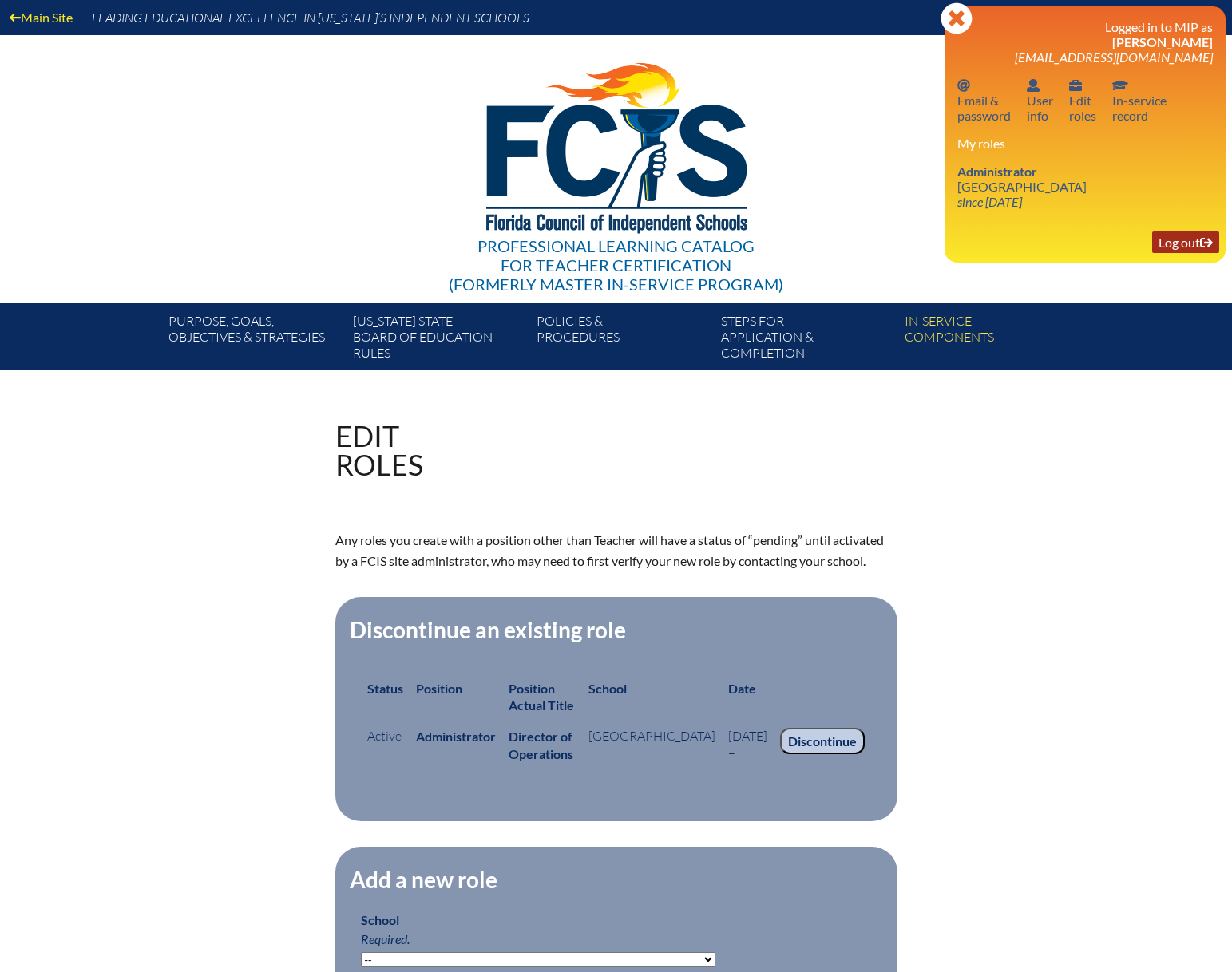
click at [1169, 244] on link "Log out Log out" at bounding box center [1186, 242] width 67 height 22
click at [1181, 239] on link "Log out Log out" at bounding box center [1186, 242] width 67 height 22
click at [1169, 235] on link "Log out Log out" at bounding box center [1186, 242] width 67 height 22
click at [957, 10] on icon at bounding box center [957, 18] width 31 height 31
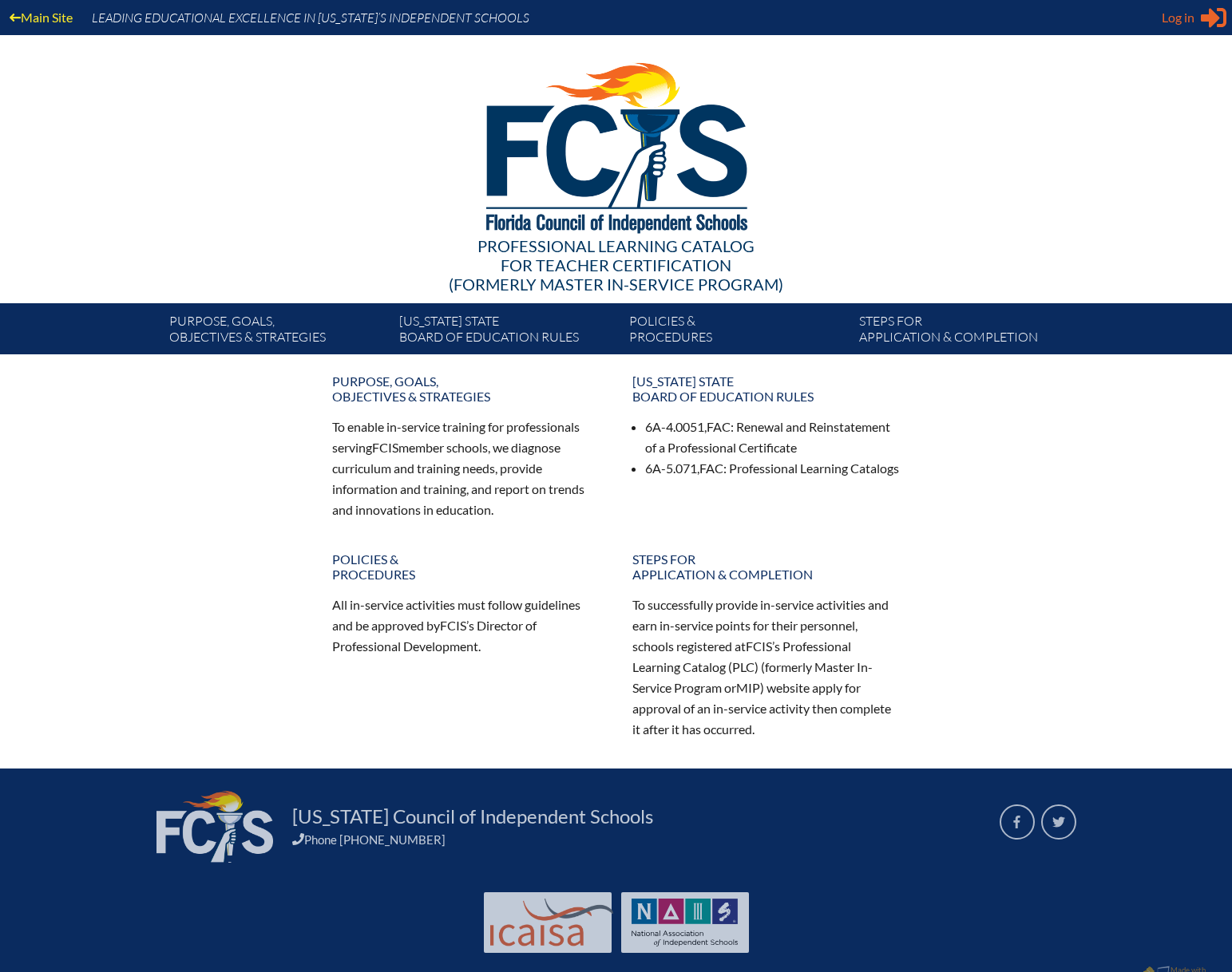
click at [1195, 24] on span "Log in" at bounding box center [1179, 17] width 33 height 19
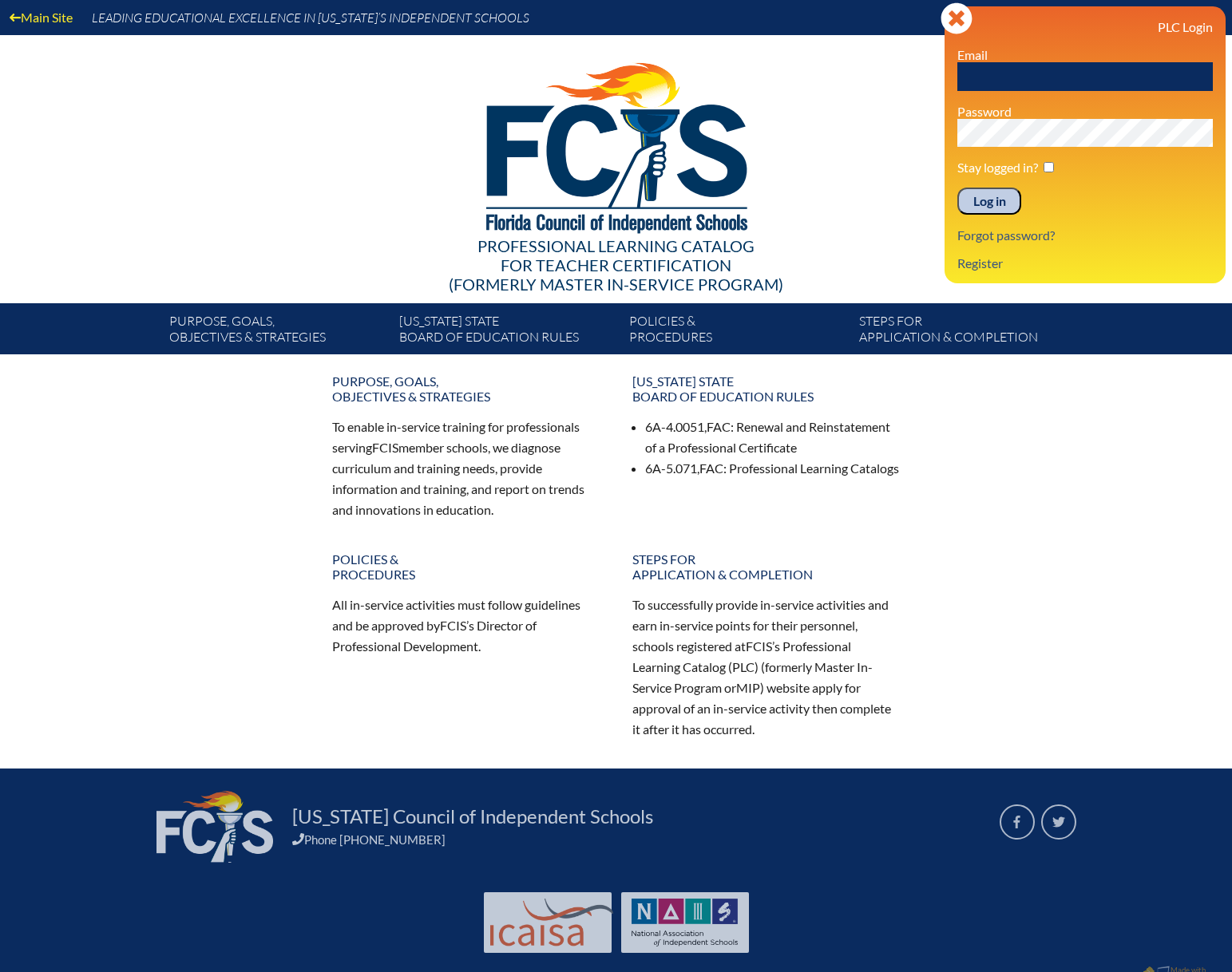
click at [1024, 80] on input "text" at bounding box center [1085, 76] width 255 height 29
type input "[EMAIL_ADDRESS][DOMAIN_NAME]"
click at [958, 187] on input "Log in" at bounding box center [989, 200] width 64 height 27
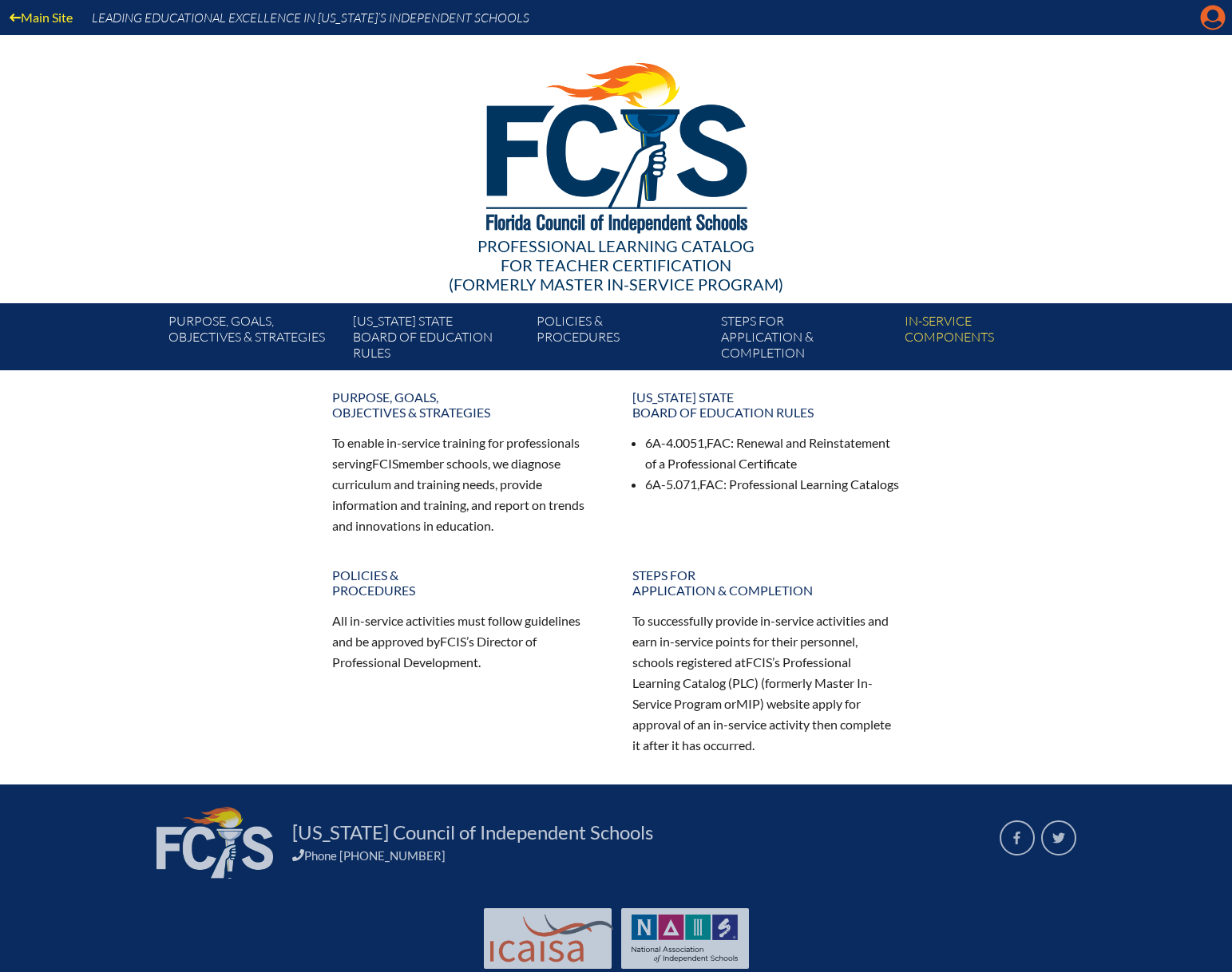
click at [1211, 27] on icon "Manage account" at bounding box center [1213, 17] width 25 height 25
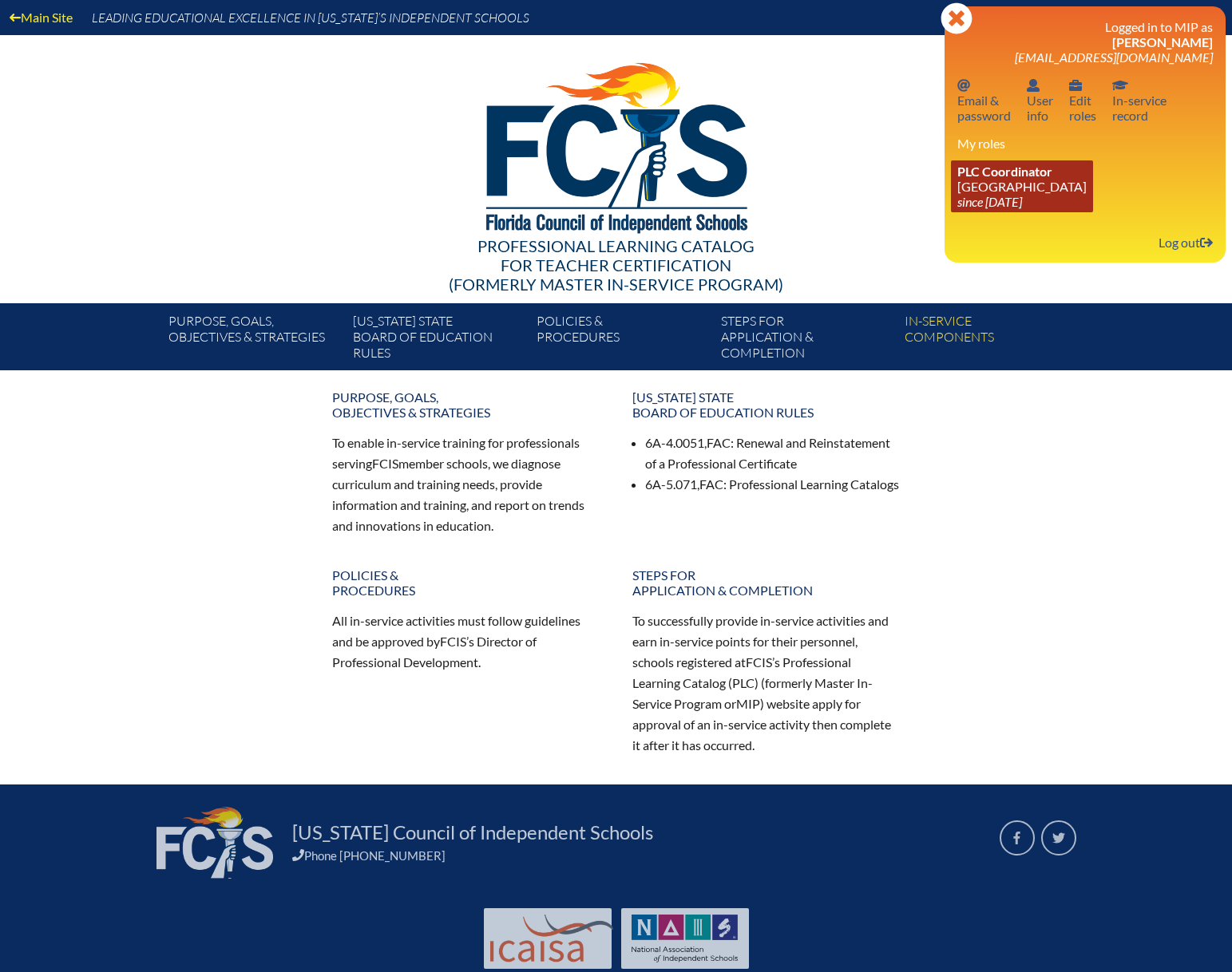
click at [1010, 197] on icon "since 2019 Jan 11" at bounding box center [990, 201] width 64 height 15
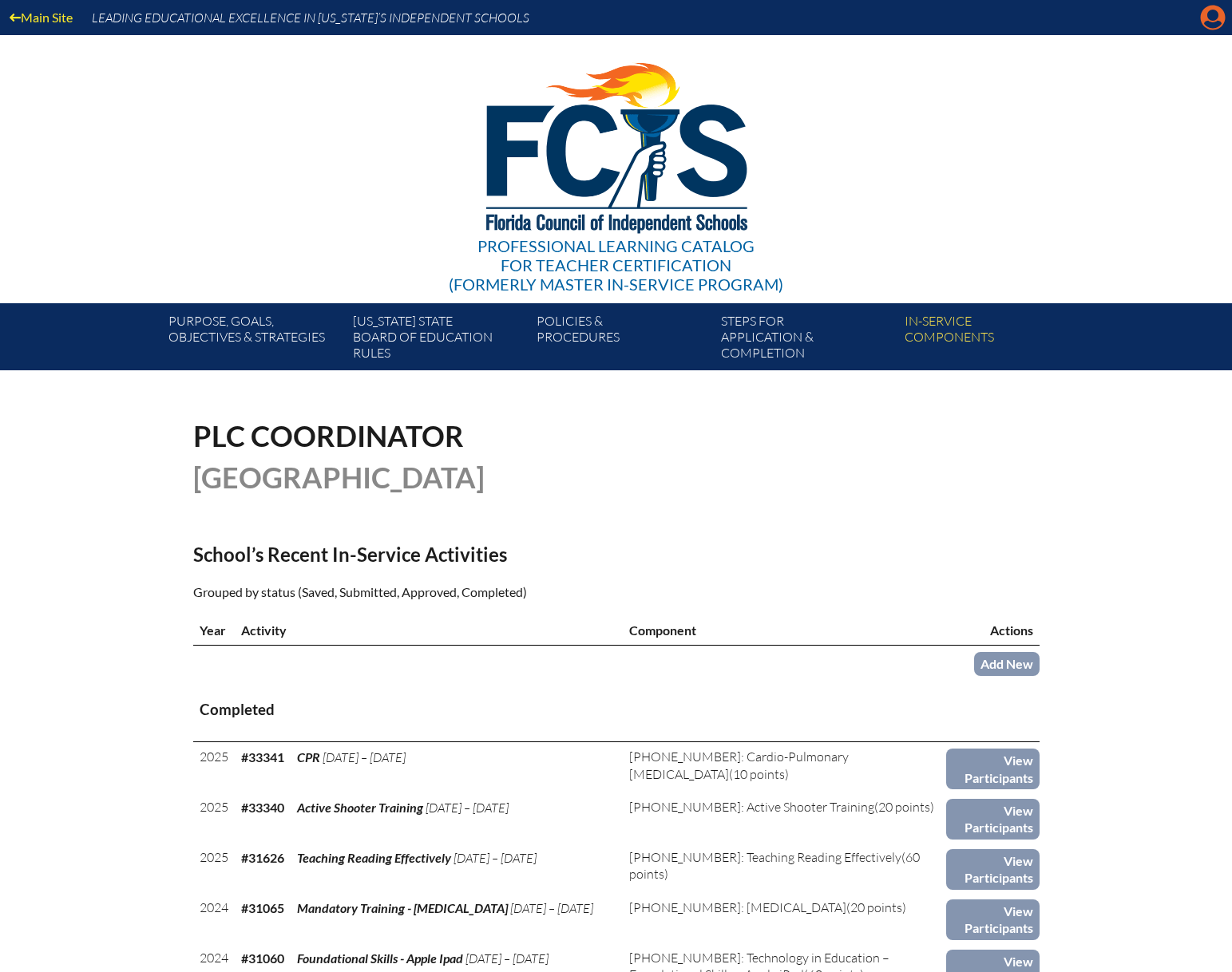
click at [1211, 22] on icon at bounding box center [1214, 17] width 24 height 24
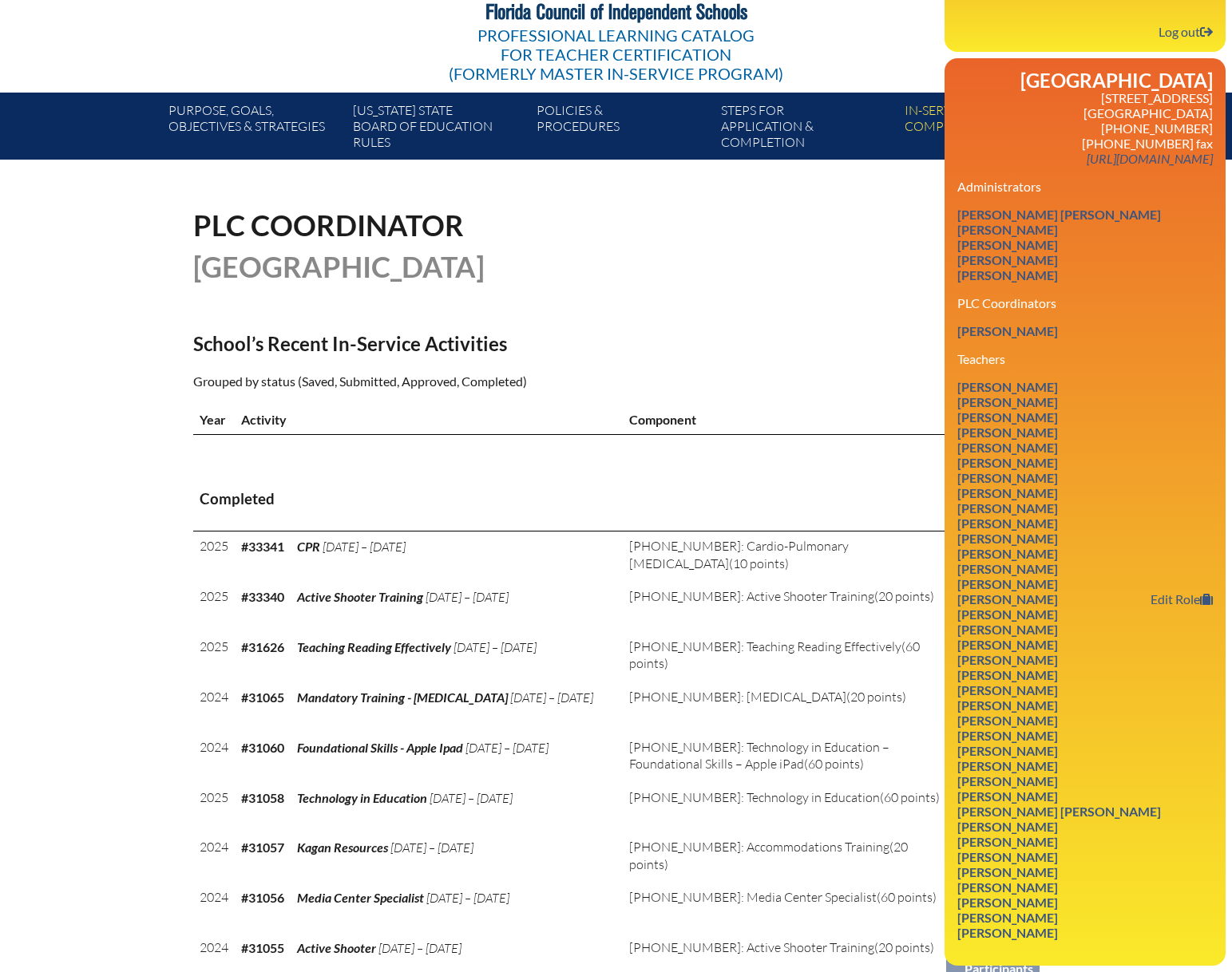
scroll to position [320, 0]
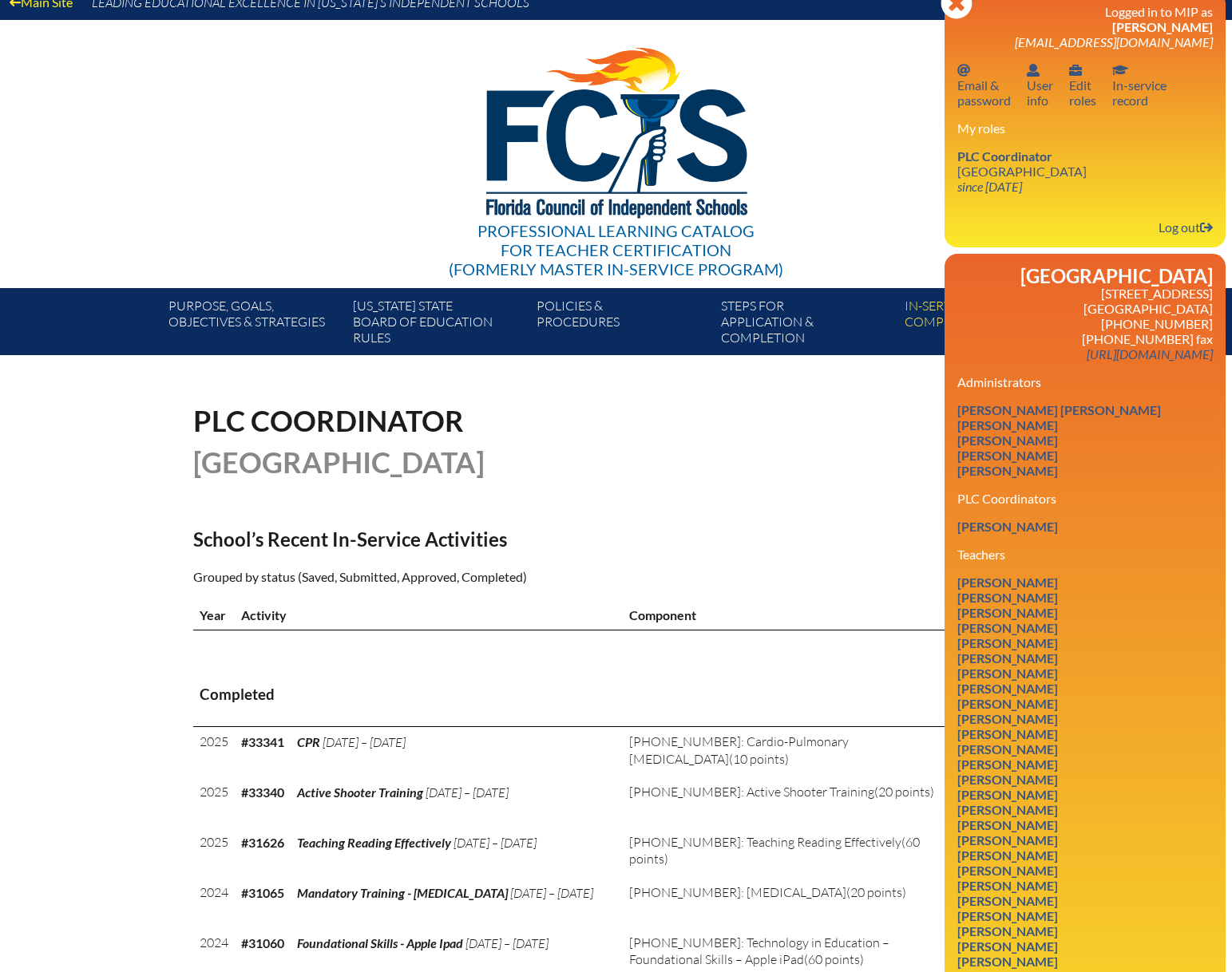
scroll to position [0, 0]
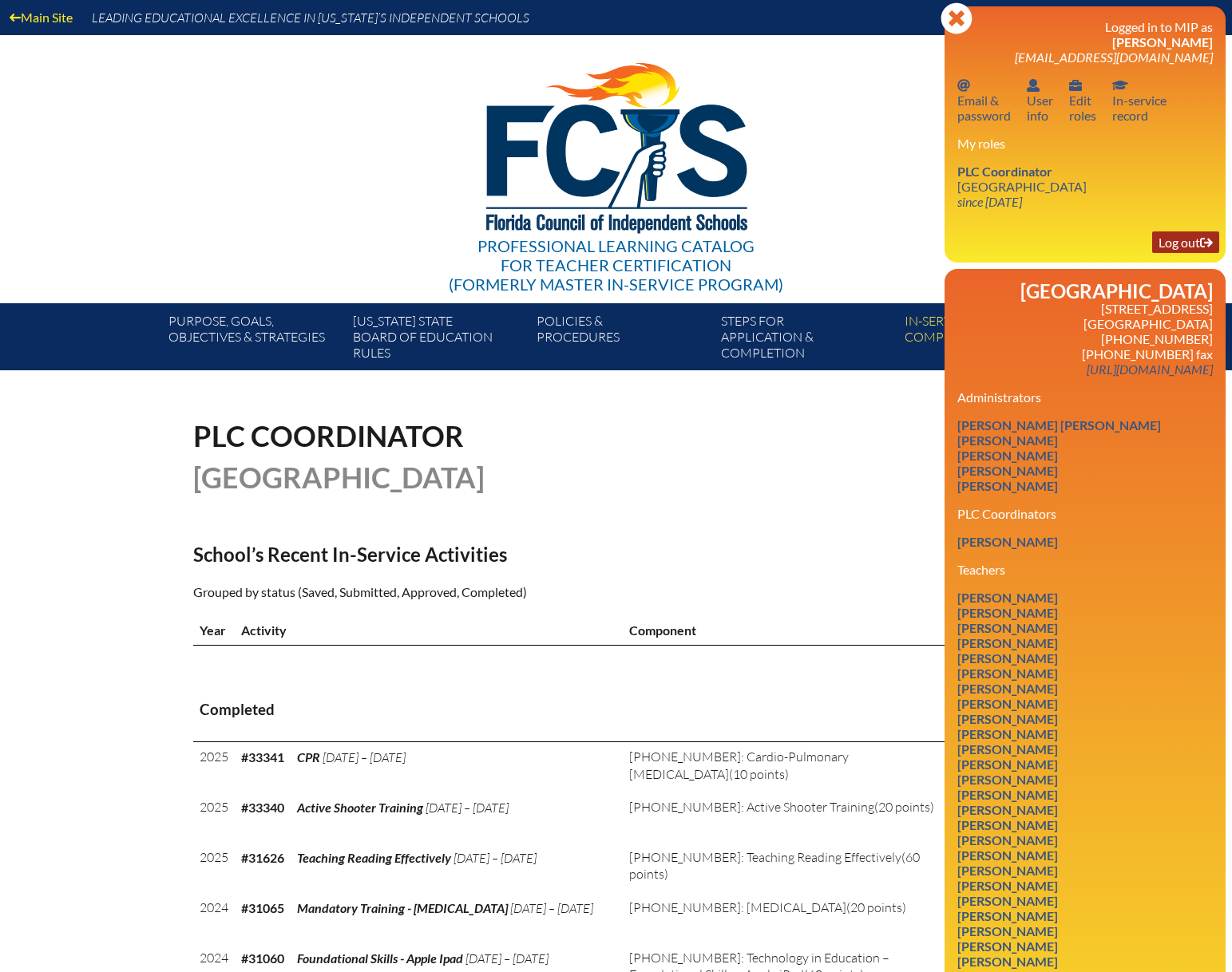
click at [1172, 243] on link "Log out Log out" at bounding box center [1186, 242] width 67 height 22
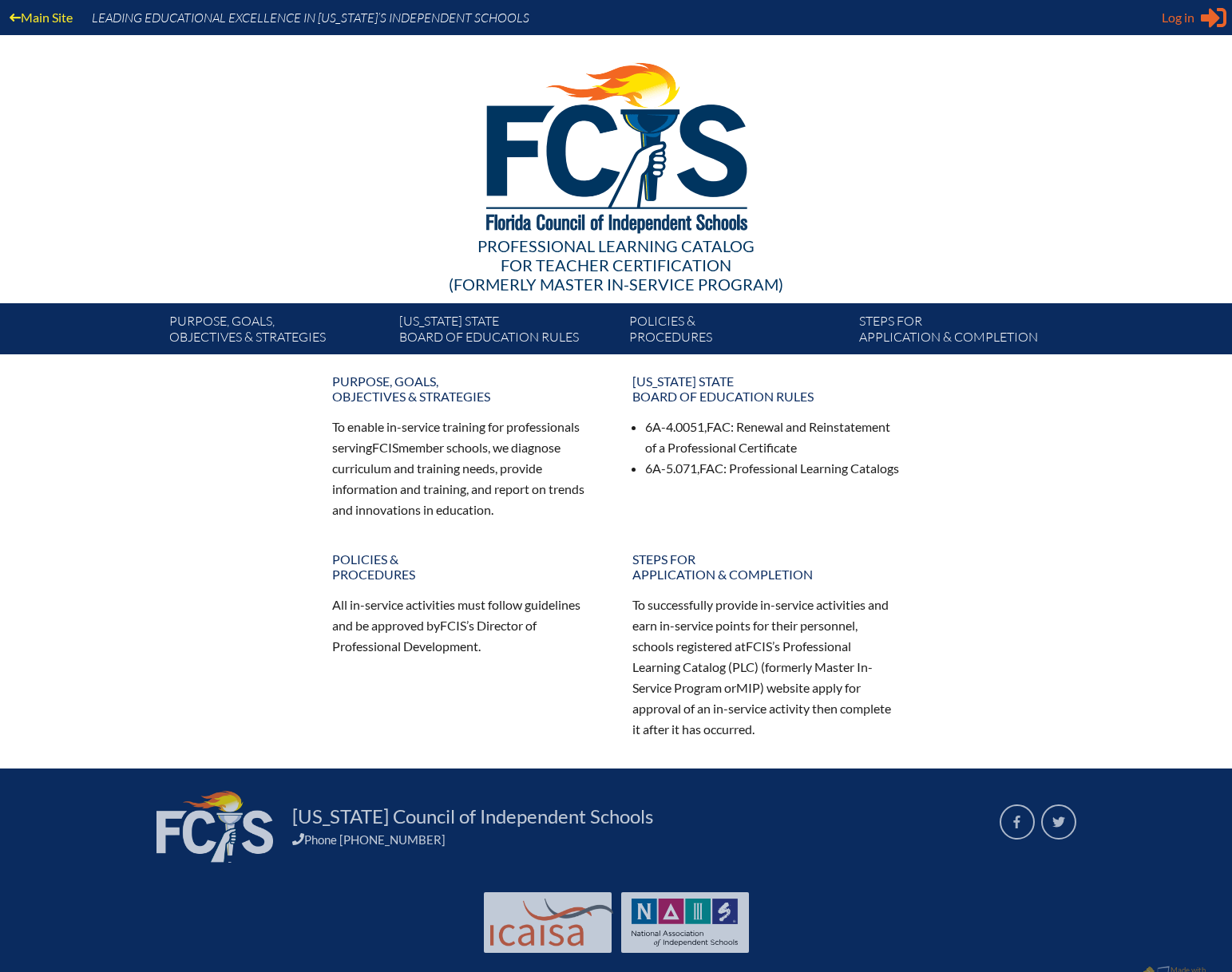
click at [1204, 24] on icon "Sign in or register" at bounding box center [1214, 17] width 25 height 25
click at [1185, 23] on span "Log in" at bounding box center [1179, 17] width 33 height 19
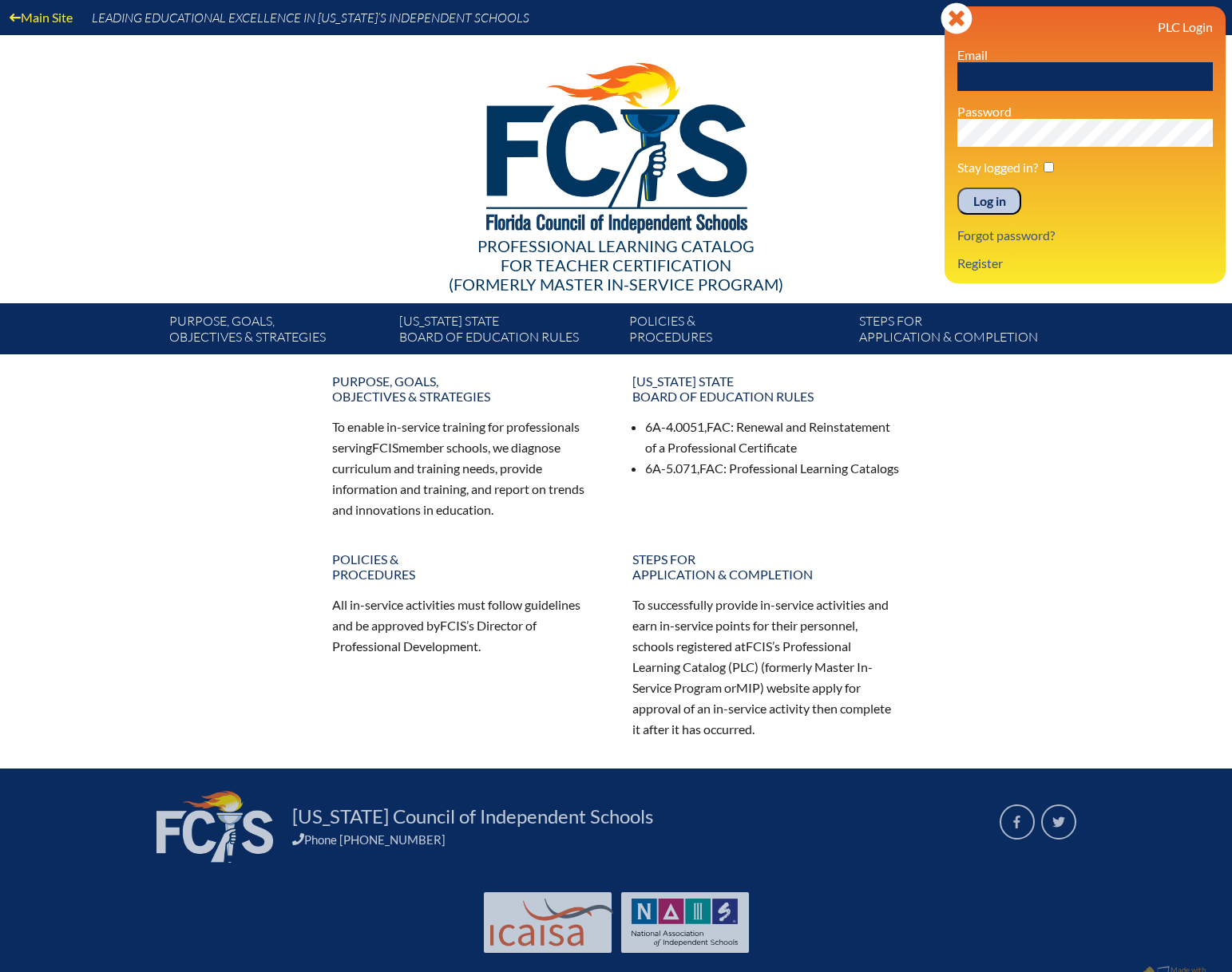
click at [1043, 81] on input "text" at bounding box center [1085, 76] width 255 height 29
type input "[EMAIL_ADDRESS][DOMAIN_NAME]"
click at [958, 187] on input "Log in" at bounding box center [989, 200] width 64 height 27
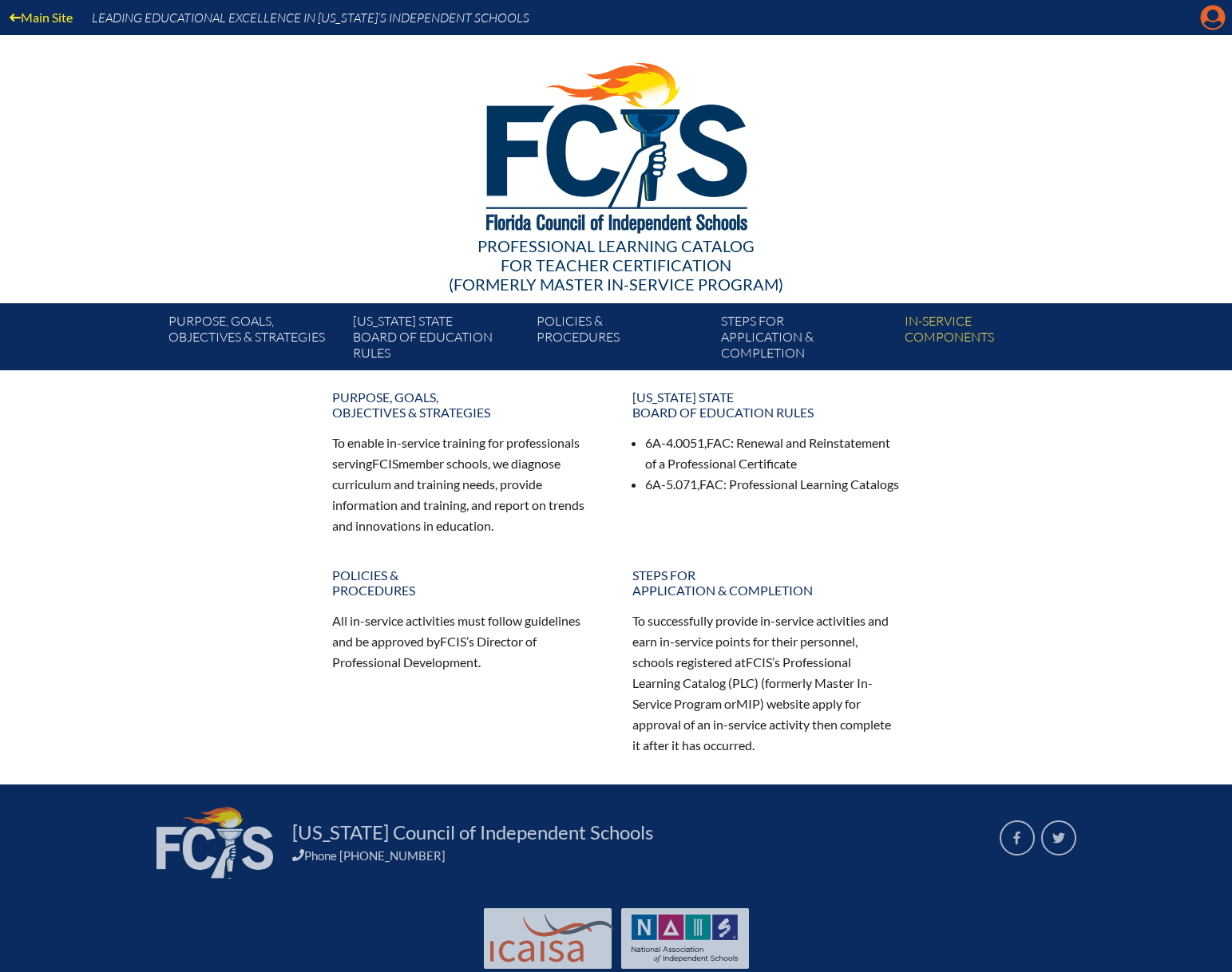
click at [1202, 20] on icon at bounding box center [1214, 17] width 24 height 24
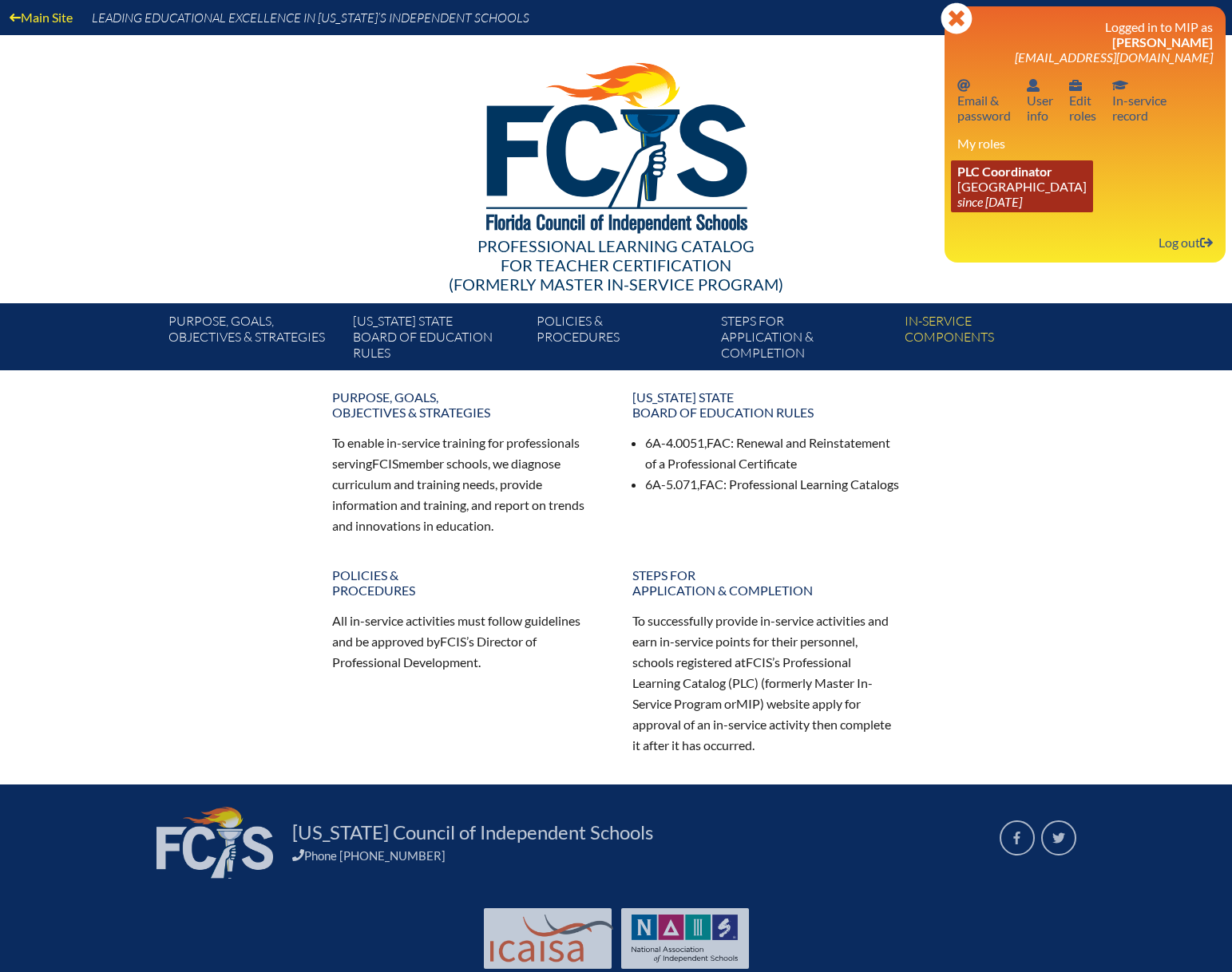
click at [1006, 172] on span "PLC Coordinator" at bounding box center [1005, 171] width 95 height 15
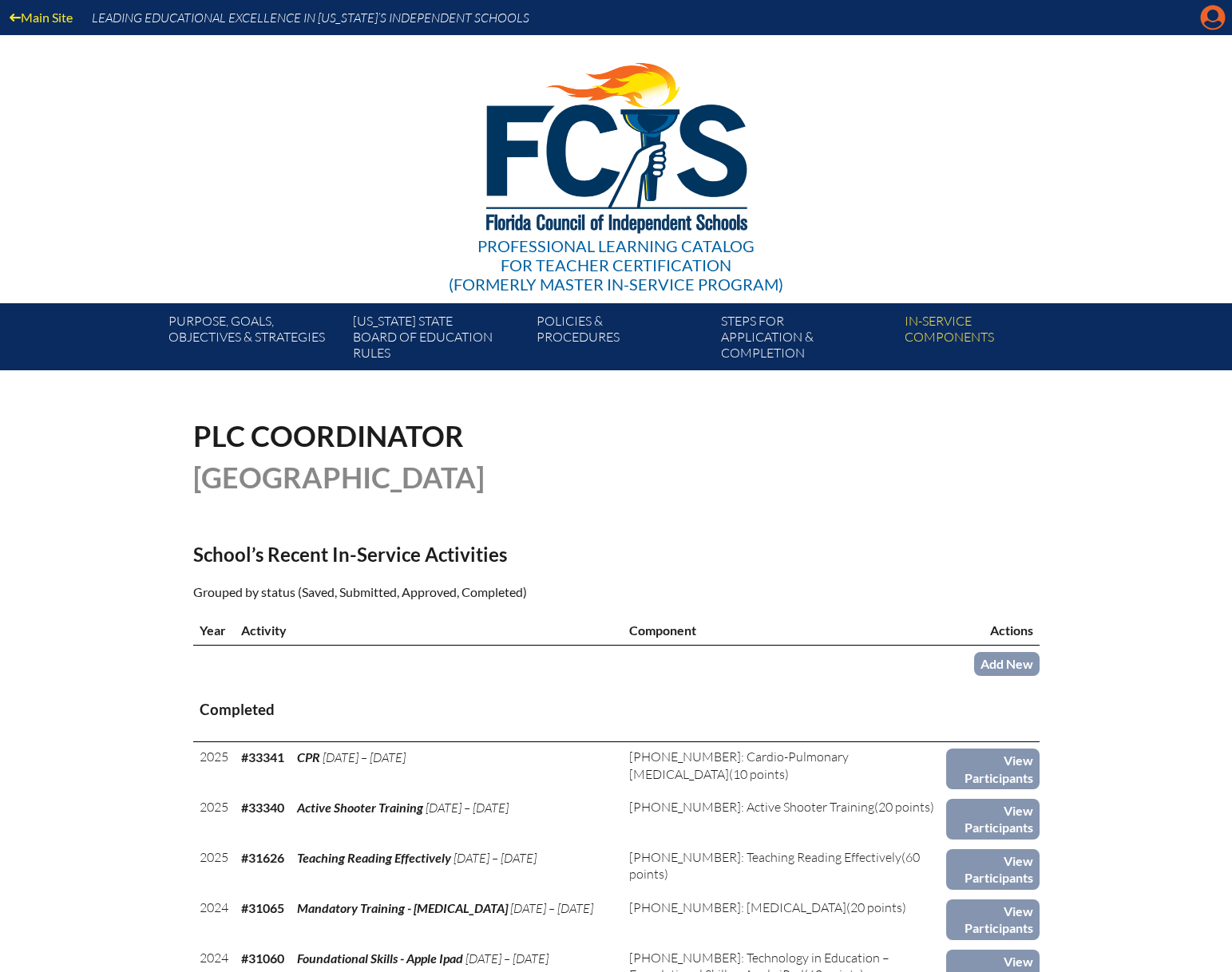
click at [1211, 26] on icon "Manage account" at bounding box center [1213, 17] width 25 height 25
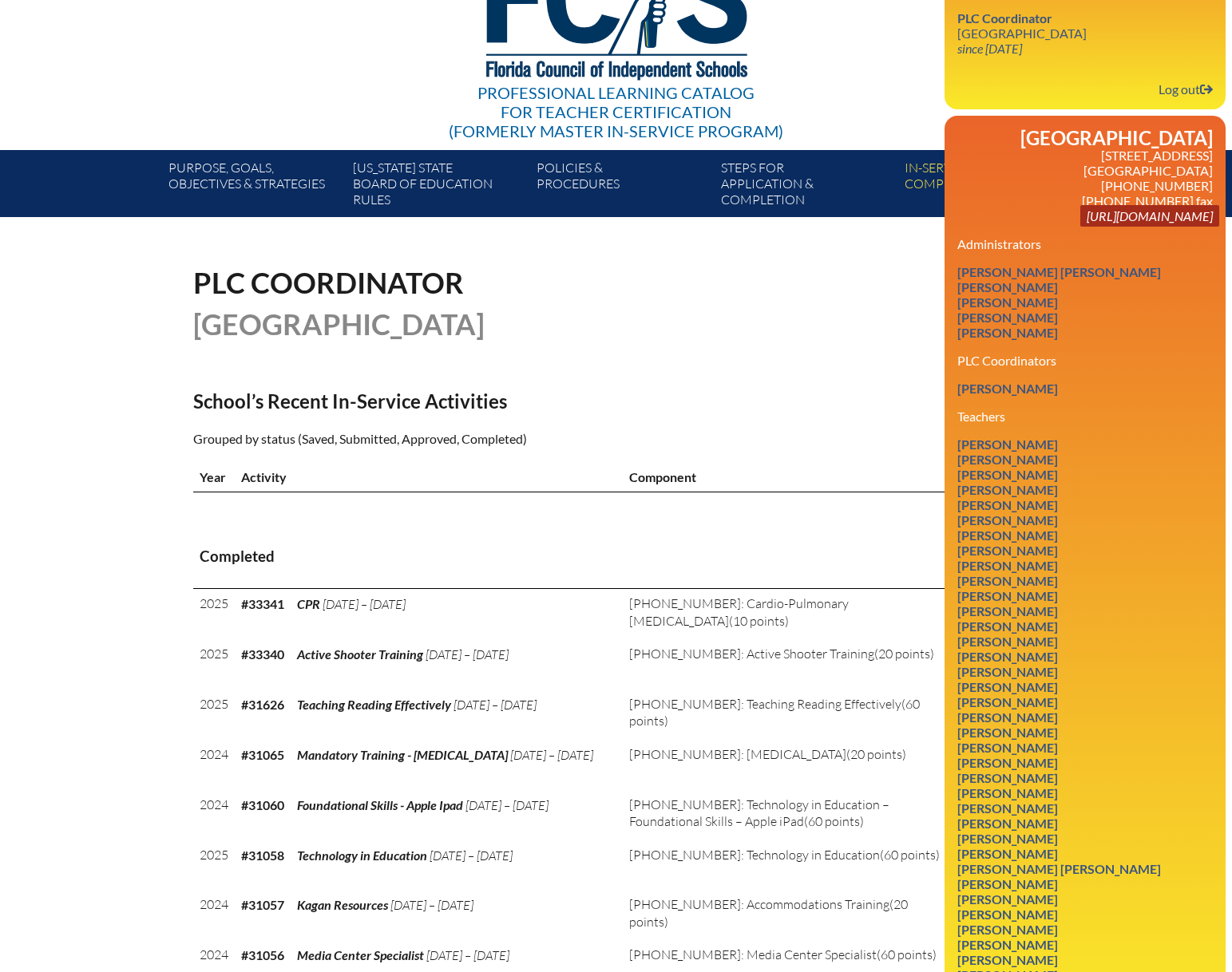
scroll to position [240, 0]
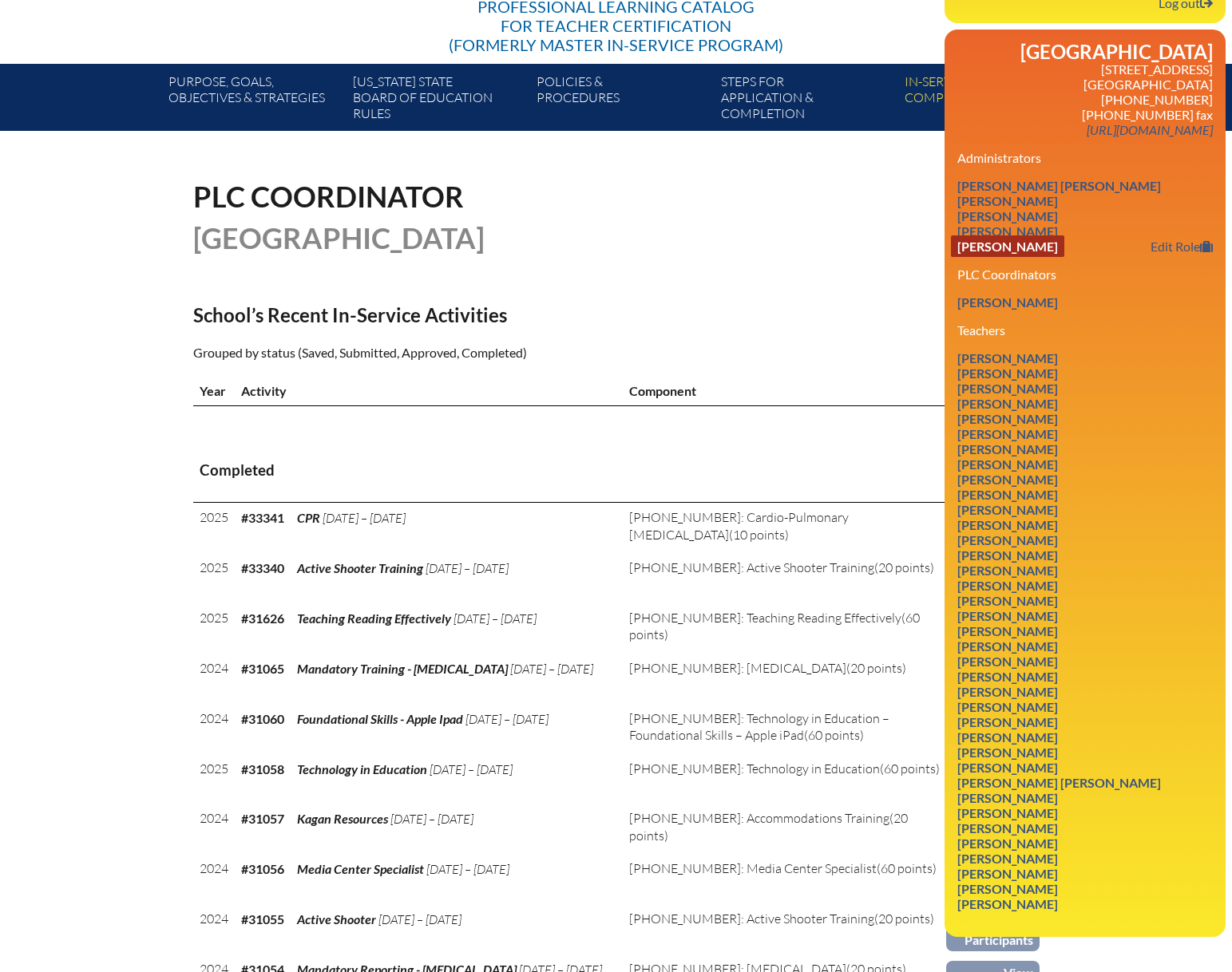
click at [1023, 246] on link "[PERSON_NAME]" at bounding box center [1008, 246] width 113 height 22
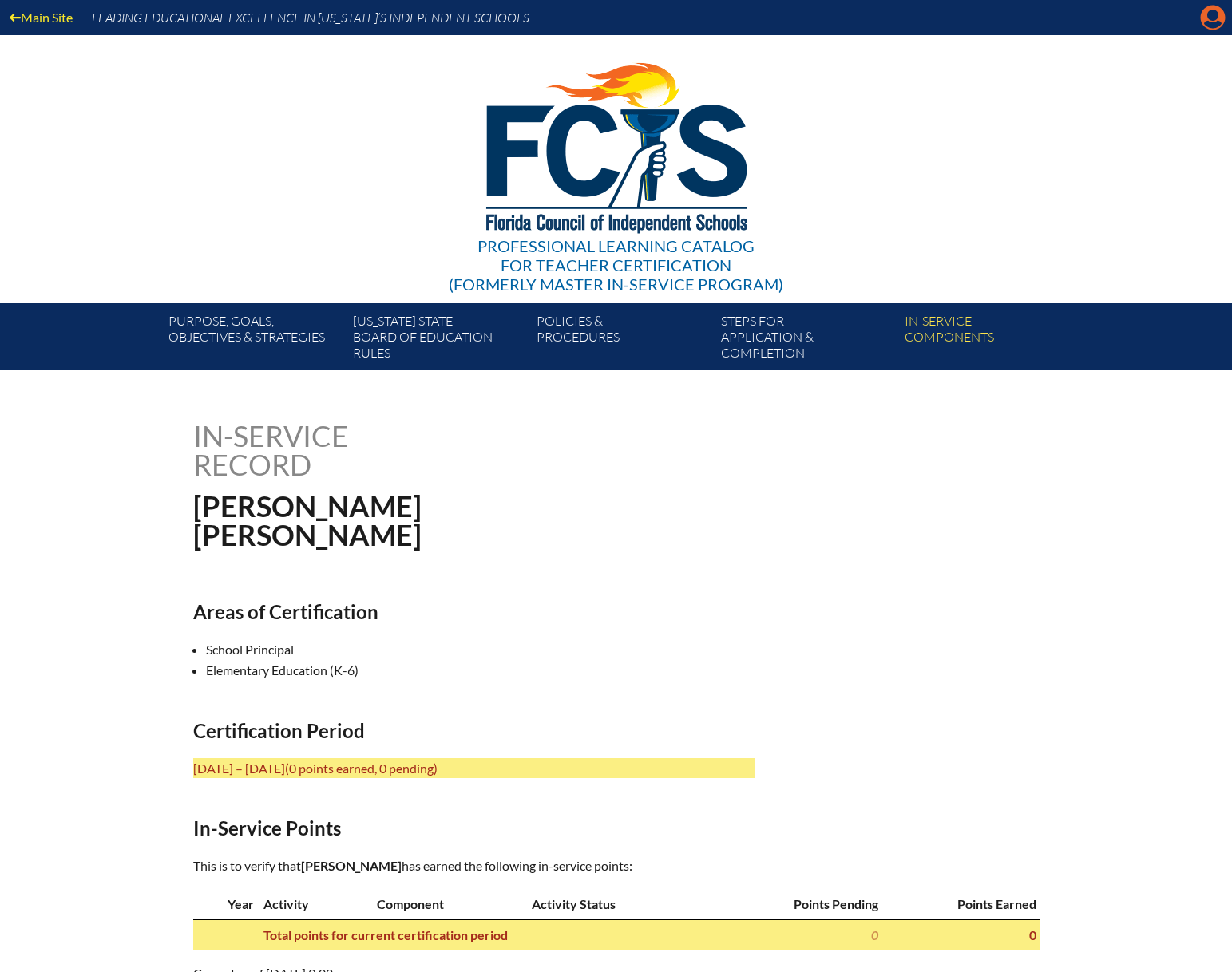
click at [1203, 19] on icon at bounding box center [1214, 17] width 24 height 24
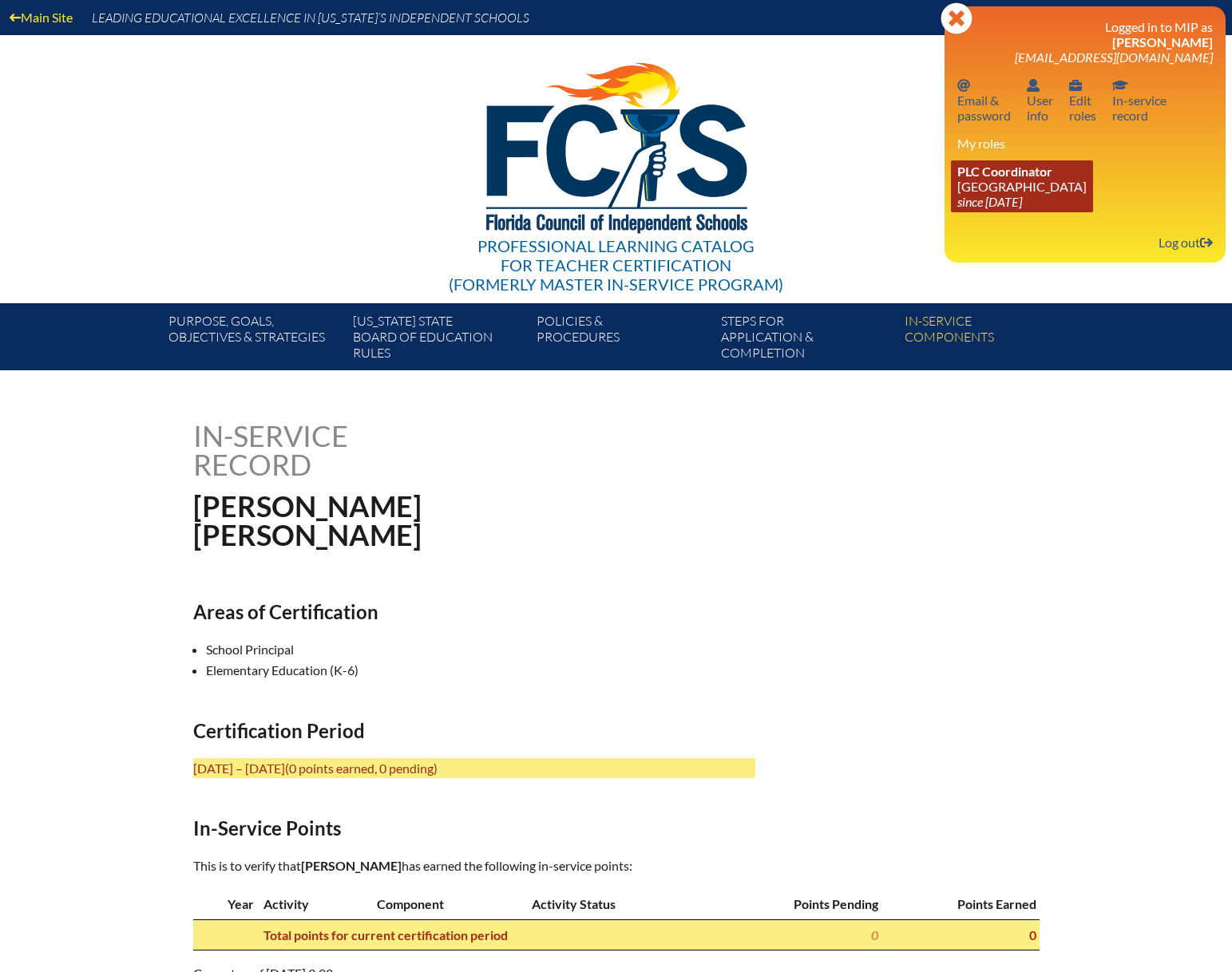
click at [1012, 186] on link "PLC Coordinator [GEOGRAPHIC_DATA] since [DATE]" at bounding box center [1022, 186] width 142 height 52
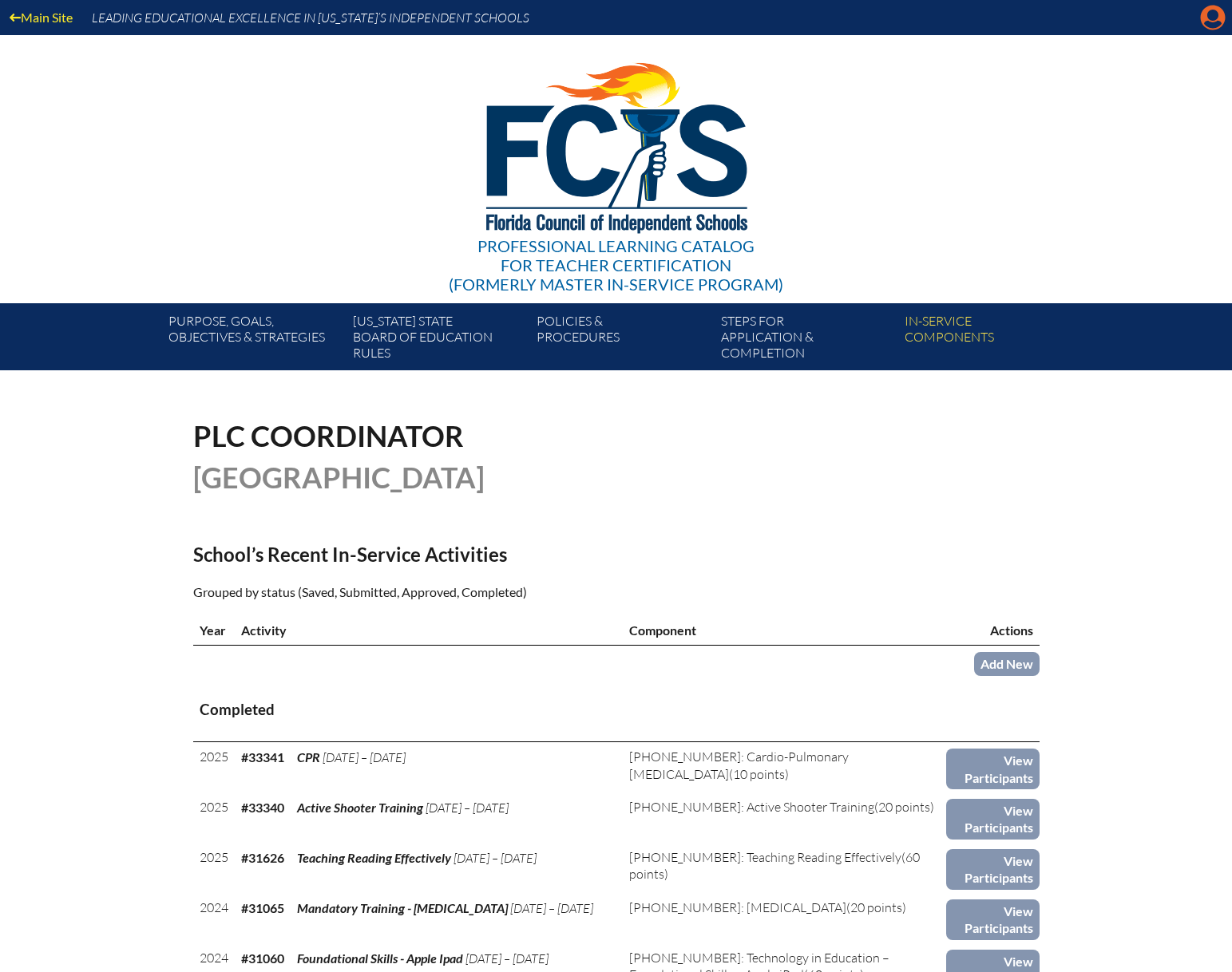
click at [1214, 17] on icon "Manage account" at bounding box center [1213, 17] width 25 height 25
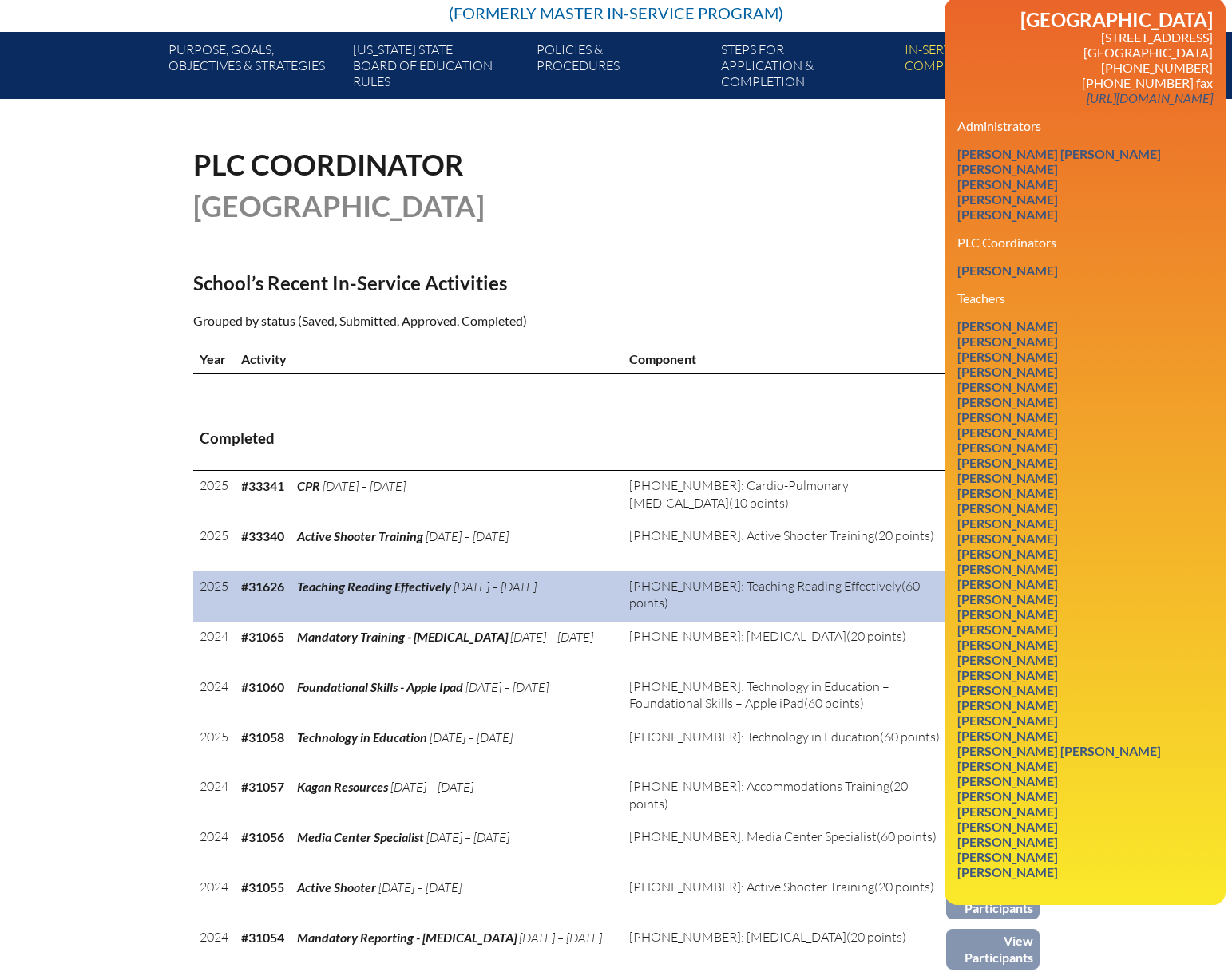
scroll to position [240, 0]
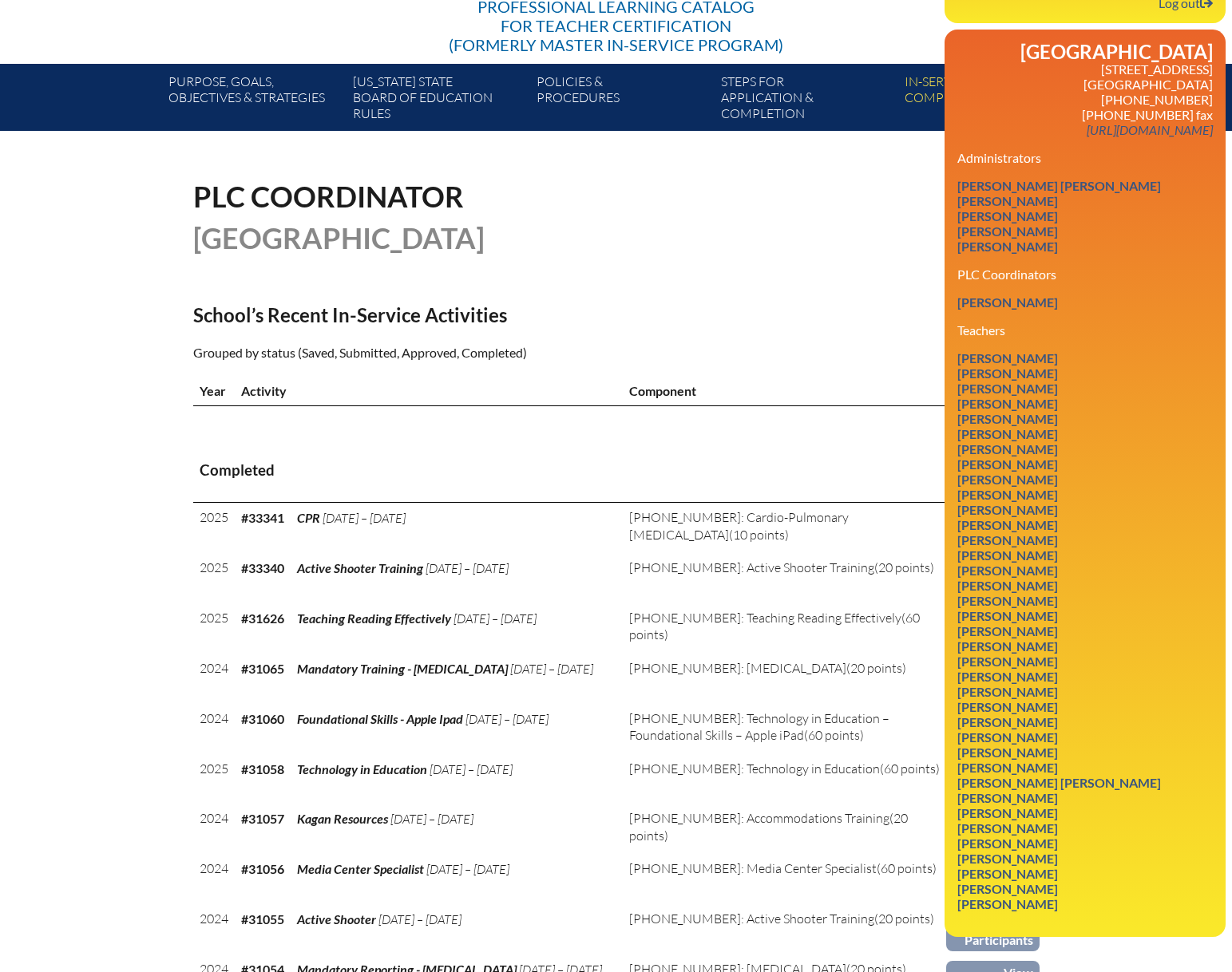
click at [828, 228] on div "PLC Coordinator Oak Hall School" at bounding box center [617, 217] width 847 height 71
click at [1194, 4] on link "Log out Log out" at bounding box center [1186, 3] width 67 height 22
